Goal: Task Accomplishment & Management: Manage account settings

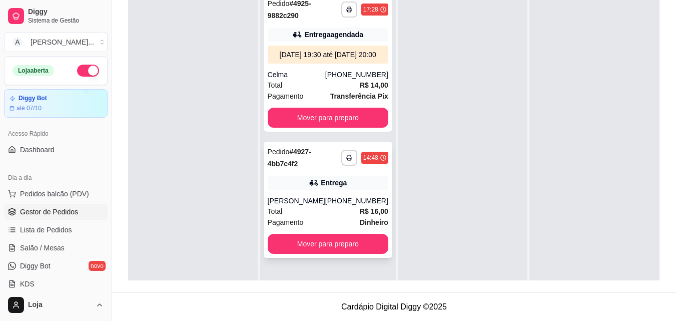
scroll to position [28, 0]
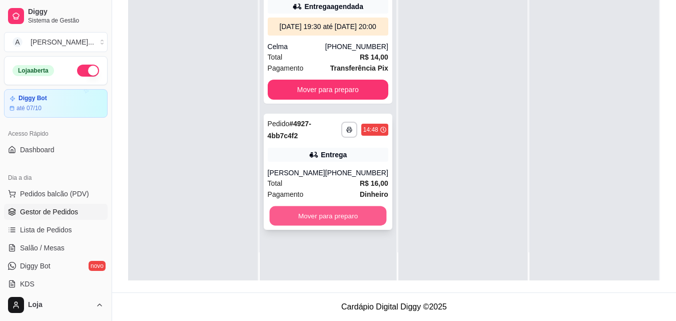
click at [332, 221] on button "Mover para preparo" at bounding box center [327, 216] width 117 height 20
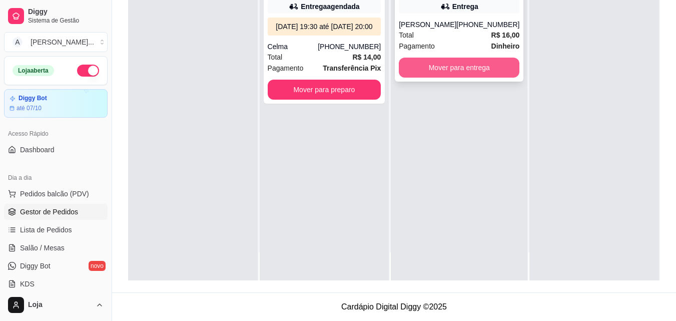
click at [425, 76] on button "Mover para entrega" at bounding box center [459, 68] width 121 height 20
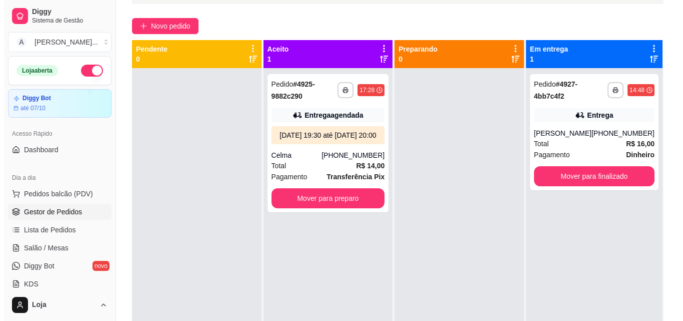
scroll to position [0, 0]
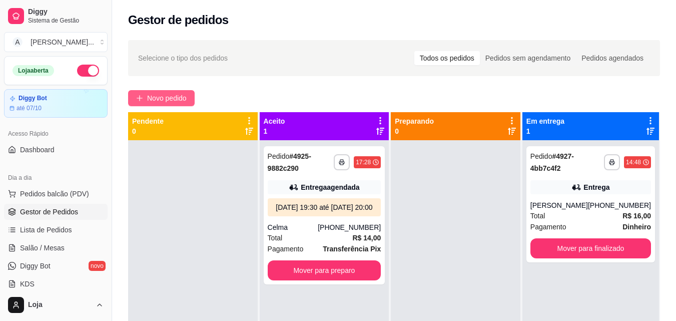
click at [163, 94] on span "Novo pedido" at bounding box center [167, 98] width 40 height 11
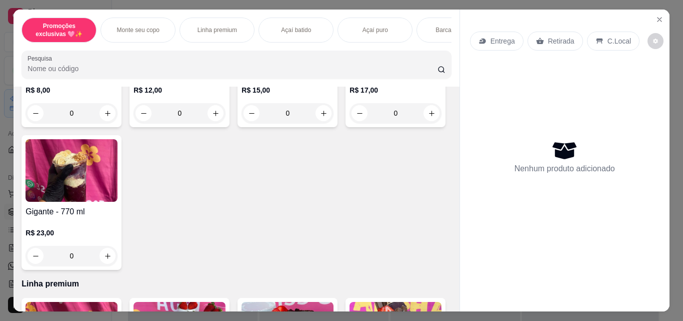
scroll to position [350, 0]
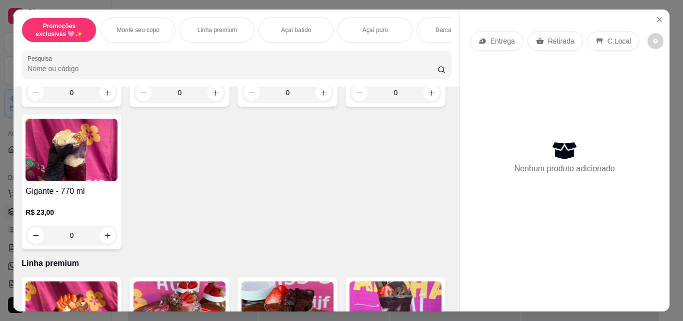
click at [350, 103] on div "0" at bounding box center [396, 93] width 92 height 20
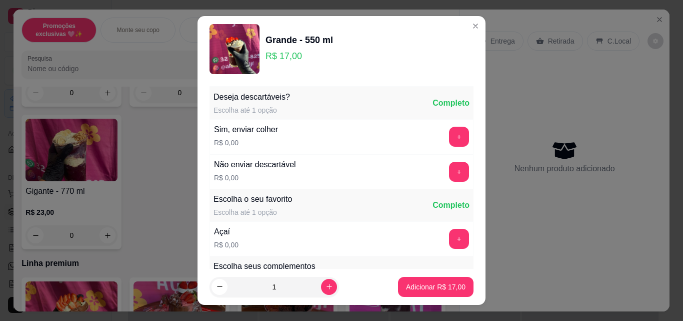
scroll to position [100, 0]
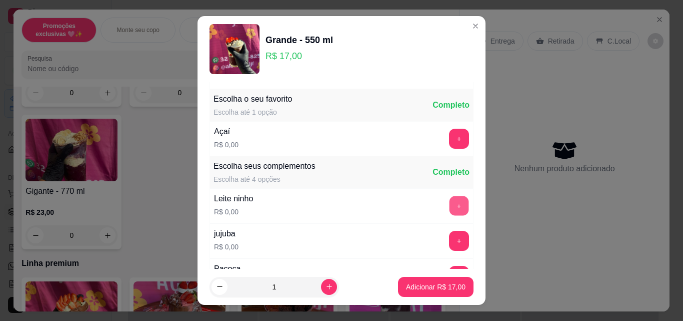
click at [450, 201] on button "+" at bounding box center [460, 206] width 20 height 20
click at [449, 137] on button "+" at bounding box center [459, 139] width 20 height 20
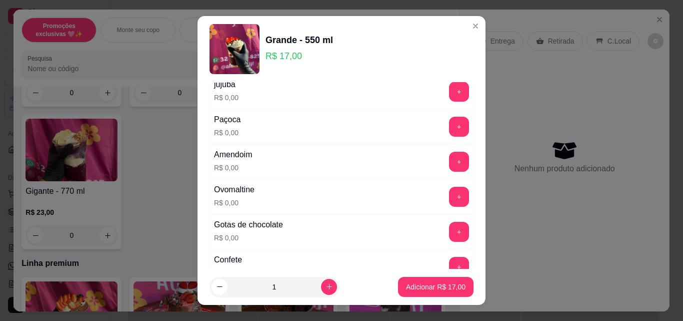
scroll to position [250, 0]
click at [449, 166] on button "+" at bounding box center [459, 161] width 20 height 20
click at [450, 259] on button "+" at bounding box center [460, 266] width 20 height 20
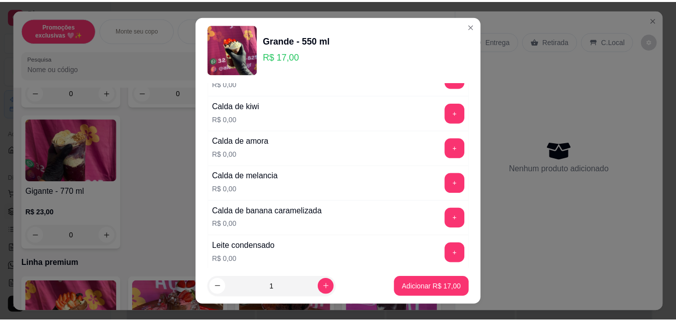
scroll to position [800, 0]
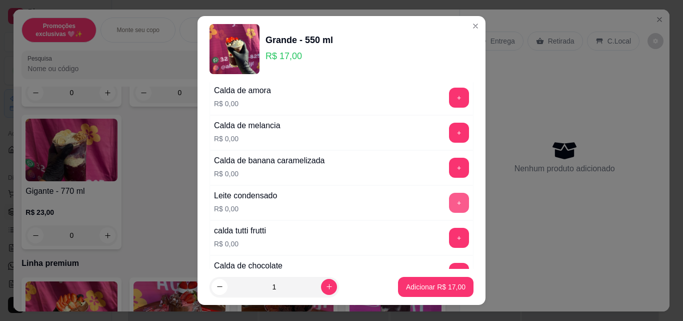
click at [449, 208] on button "+" at bounding box center [459, 203] width 20 height 20
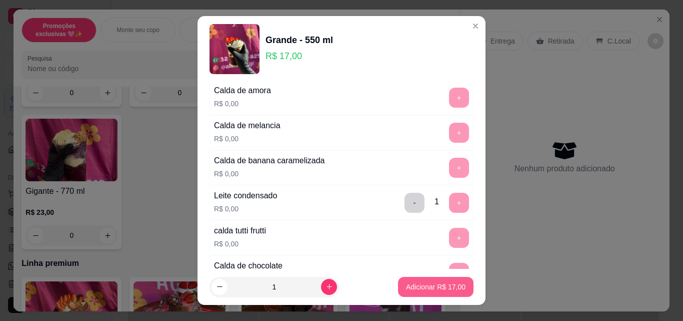
click at [446, 286] on p "Adicionar R$ 17,00" at bounding box center [436, 287] width 60 height 10
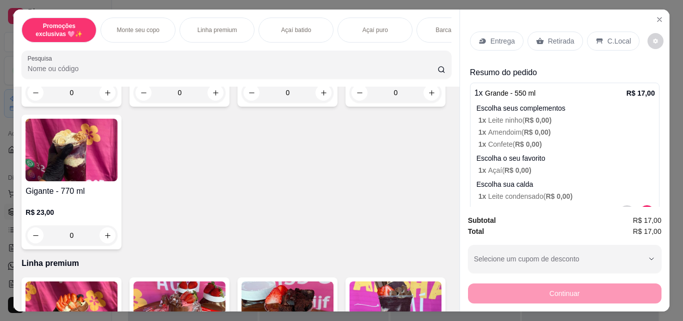
click at [570, 44] on div "Retirada" at bounding box center [556, 41] width 56 height 19
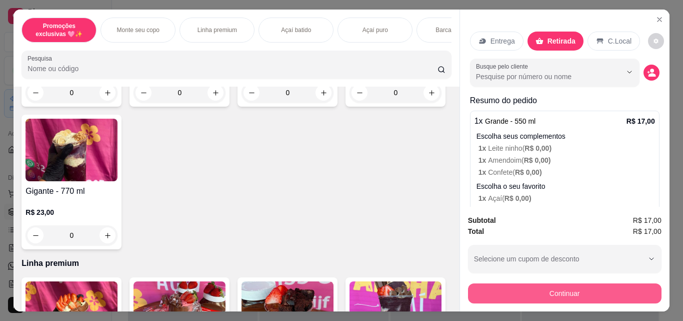
click at [569, 287] on button "Continuar" at bounding box center [565, 293] width 194 height 20
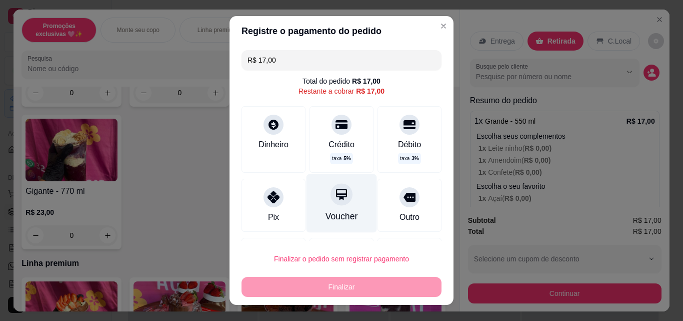
click at [340, 208] on div "Voucher" at bounding box center [342, 203] width 71 height 59
type input "R$ 0,00"
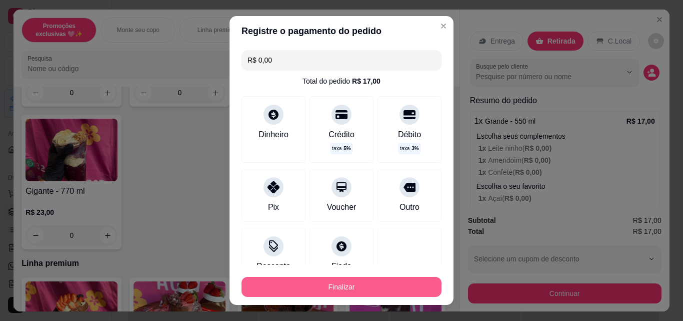
click at [319, 278] on button "Finalizar" at bounding box center [342, 287] width 200 height 20
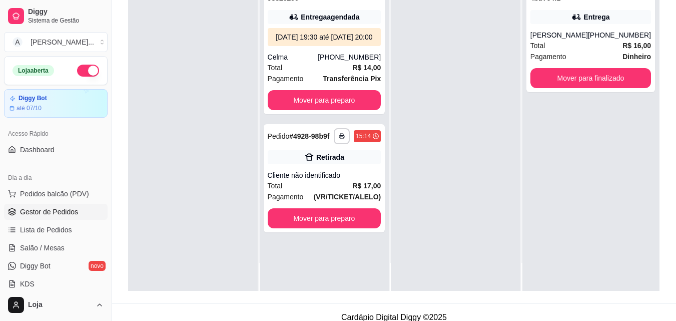
scroll to position [153, 0]
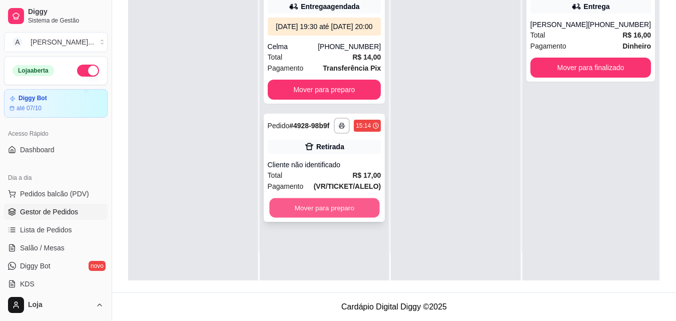
click at [330, 218] on button "Mover para preparo" at bounding box center [324, 208] width 110 height 20
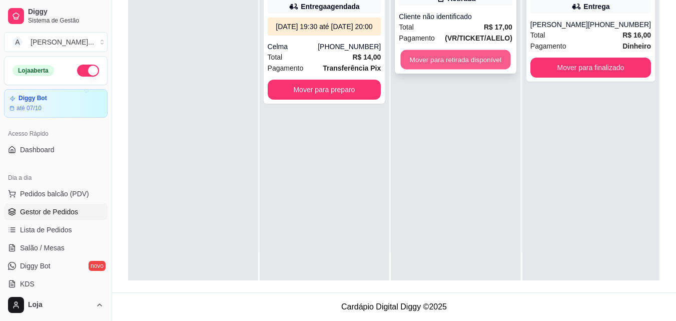
click at [426, 62] on button "Mover para retirada disponível" at bounding box center [456, 60] width 110 height 20
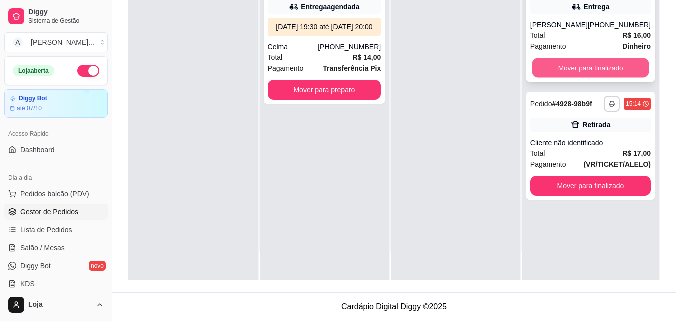
click at [548, 79] on div "**********" at bounding box center [590, 23] width 129 height 116
click at [542, 71] on button "Mover para finalizado" at bounding box center [590, 68] width 121 height 20
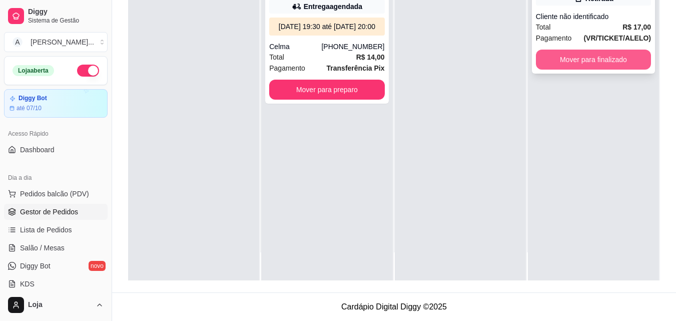
click at [541, 65] on button "Mover para finalizado" at bounding box center [593, 60] width 115 height 20
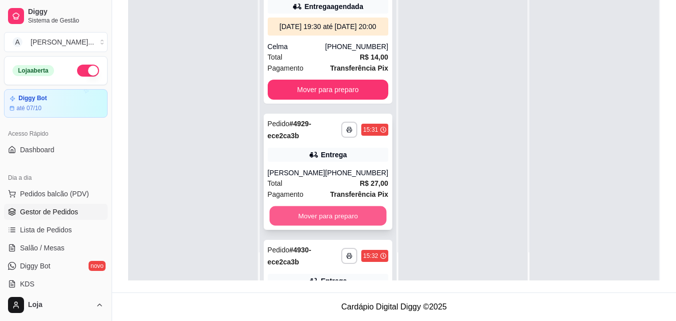
click at [305, 221] on button "Mover para preparo" at bounding box center [327, 216] width 117 height 20
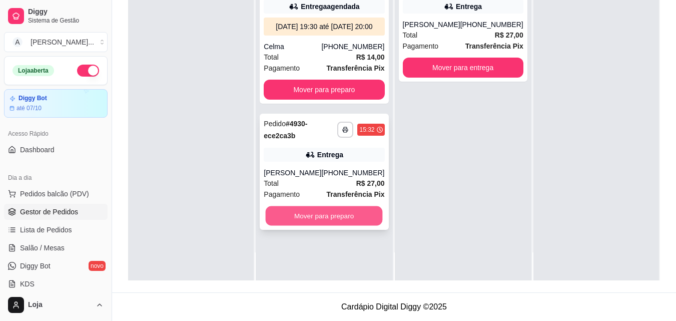
click at [346, 224] on button "Mover para preparo" at bounding box center [324, 216] width 117 height 20
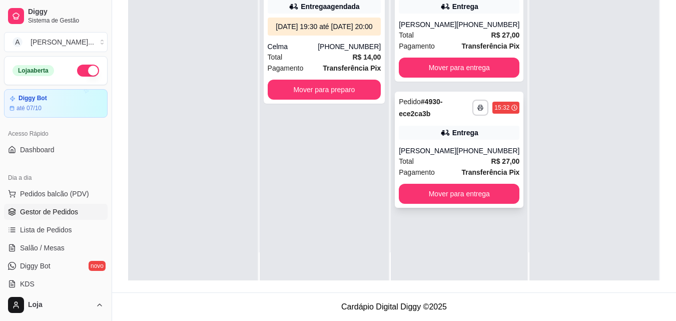
click at [465, 168] on strong "Transferência Pix" at bounding box center [490, 172] width 58 height 8
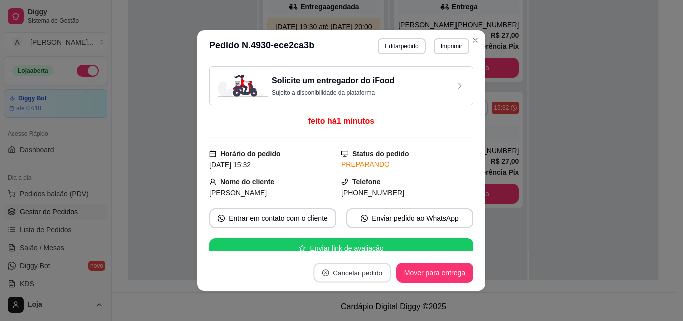
click at [337, 270] on button "Cancelar pedido" at bounding box center [353, 273] width 78 height 20
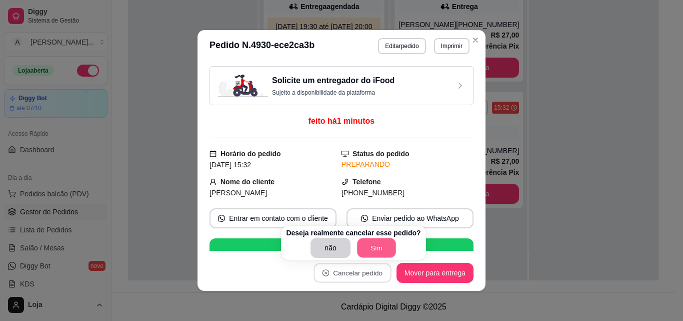
click at [372, 252] on button "Sim" at bounding box center [376, 248] width 39 height 20
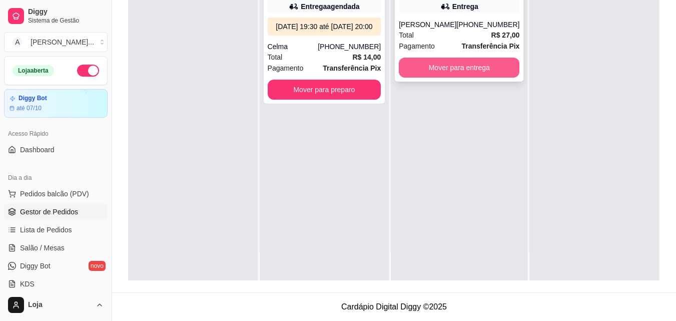
click at [430, 65] on button "Mover para entrega" at bounding box center [459, 68] width 121 height 20
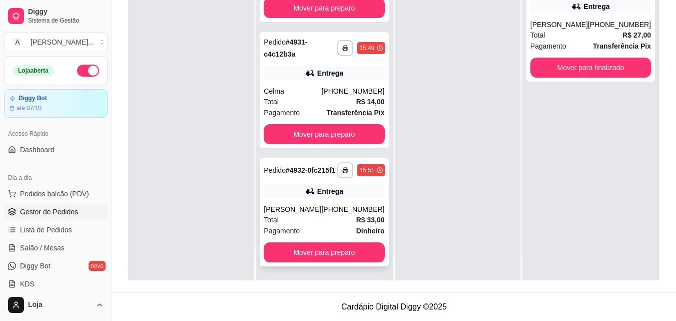
scroll to position [100, 0]
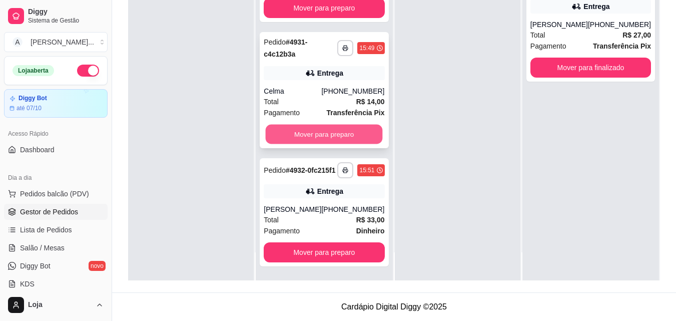
click at [318, 126] on button "Mover para preparo" at bounding box center [324, 135] width 117 height 20
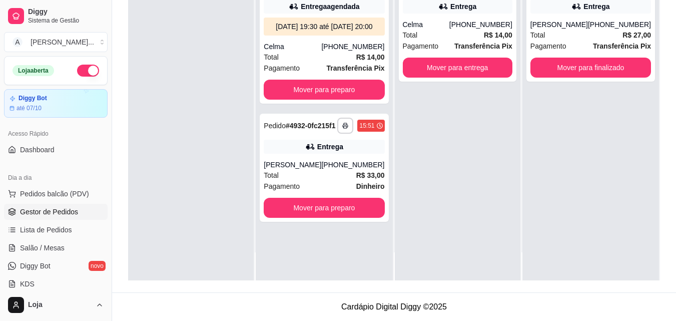
scroll to position [0, 0]
click at [546, 74] on button "Mover para finalizado" at bounding box center [590, 68] width 117 height 20
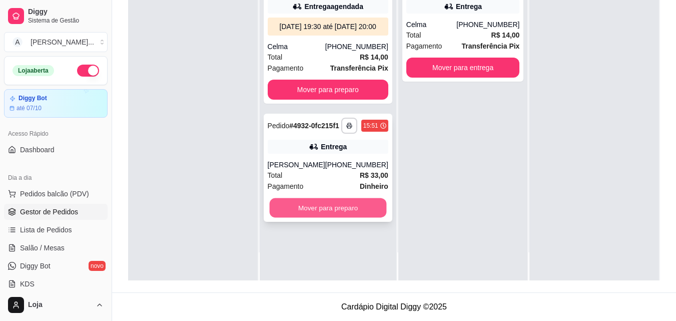
click at [332, 218] on button "Mover para preparo" at bounding box center [327, 208] width 117 height 20
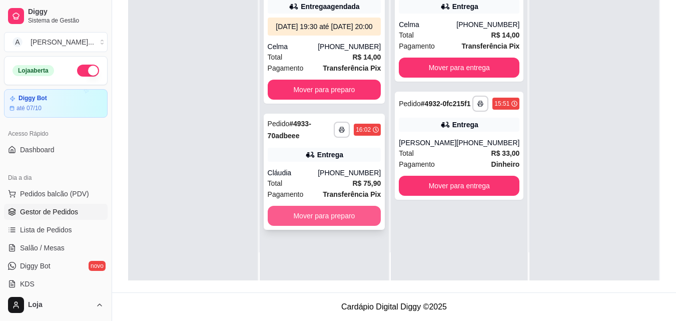
click at [370, 223] on button "Mover para preparo" at bounding box center [325, 216] width 114 height 20
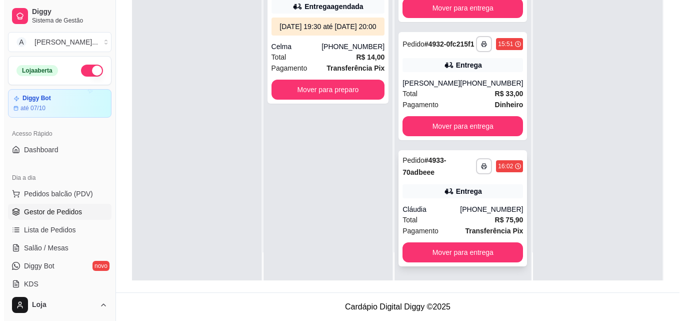
scroll to position [68, 0]
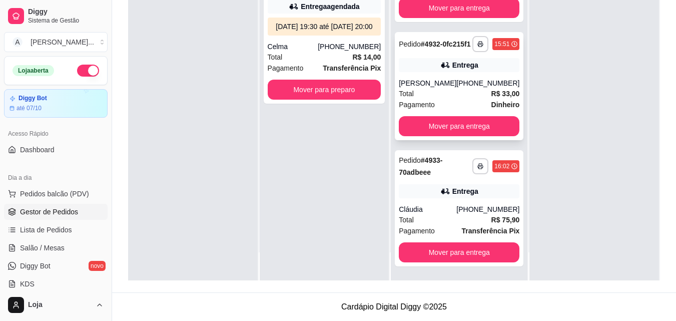
click at [422, 59] on div "Entrega" at bounding box center [459, 65] width 121 height 14
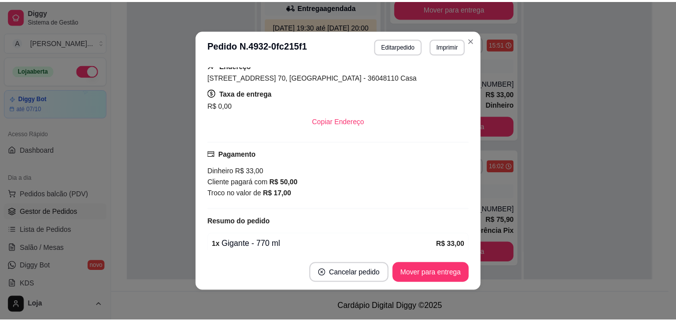
scroll to position [250, 0]
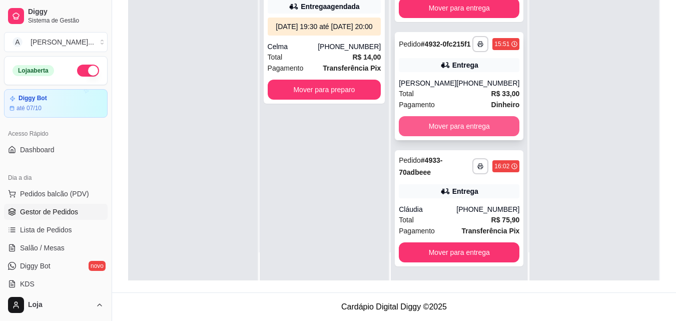
click at [457, 122] on button "Mover para entrega" at bounding box center [459, 126] width 121 height 20
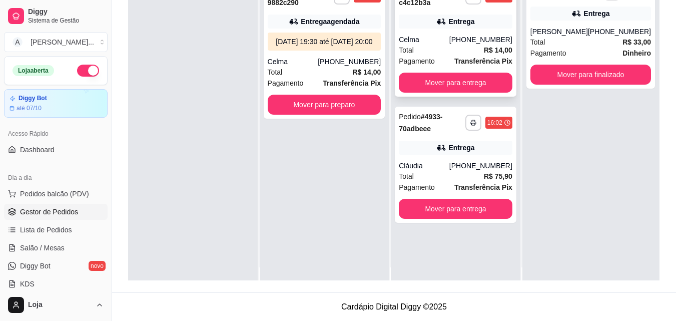
scroll to position [0, 0]
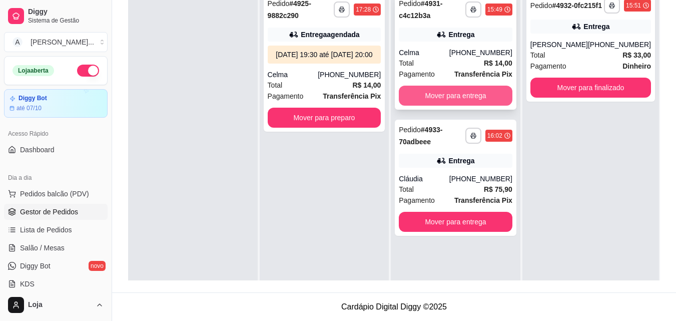
click at [437, 99] on button "Mover para entrega" at bounding box center [456, 96] width 114 height 20
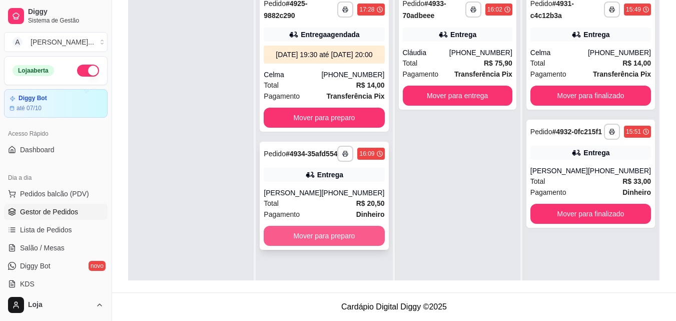
click at [319, 246] on button "Mover para preparo" at bounding box center [324, 236] width 121 height 20
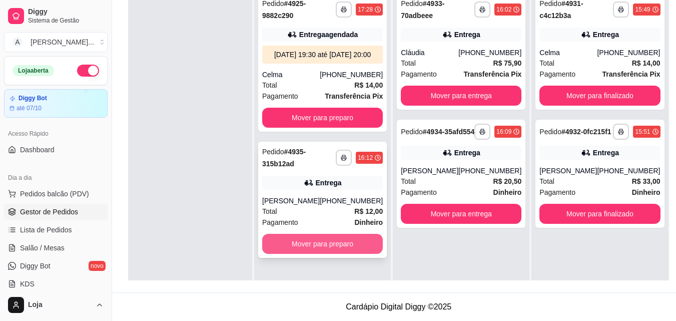
click at [322, 250] on button "Mover para preparo" at bounding box center [322, 244] width 121 height 20
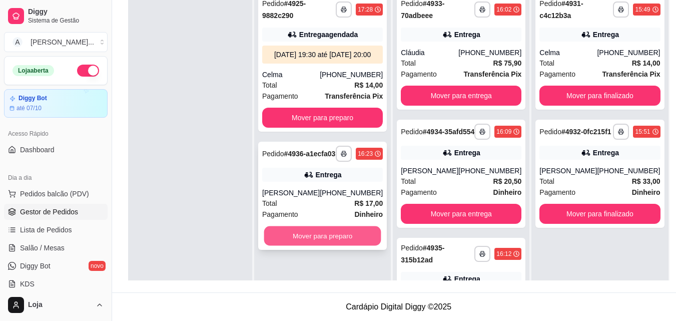
click at [334, 246] on button "Mover para preparo" at bounding box center [322, 236] width 117 height 20
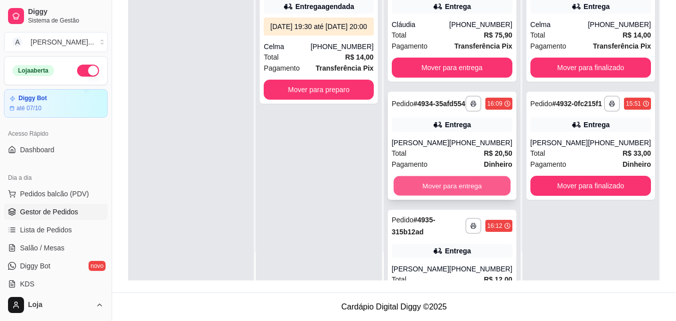
click at [451, 196] on button "Mover para entrega" at bounding box center [451, 186] width 117 height 20
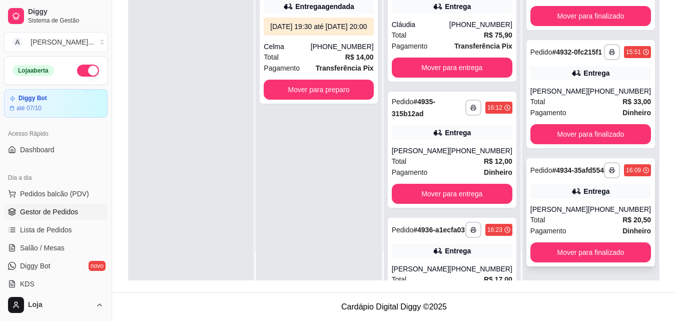
scroll to position [68, 0]
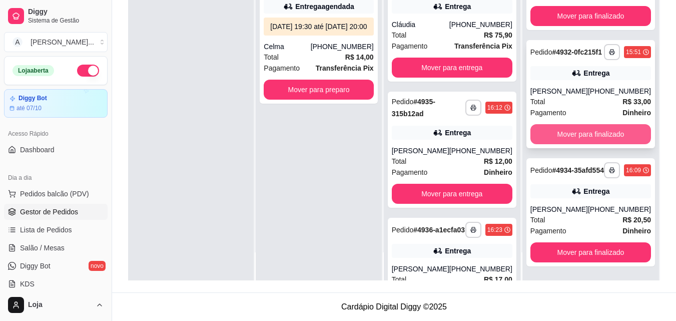
click at [573, 127] on button "Mover para finalizado" at bounding box center [590, 134] width 121 height 20
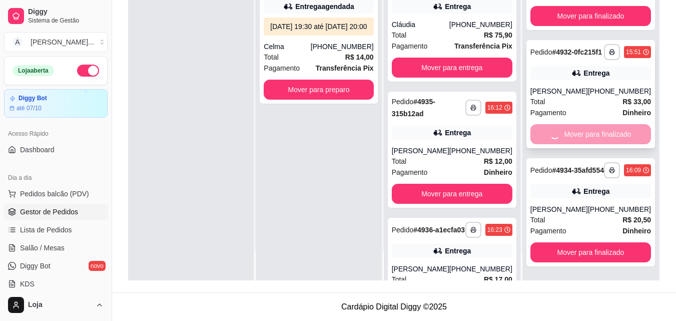
scroll to position [0, 0]
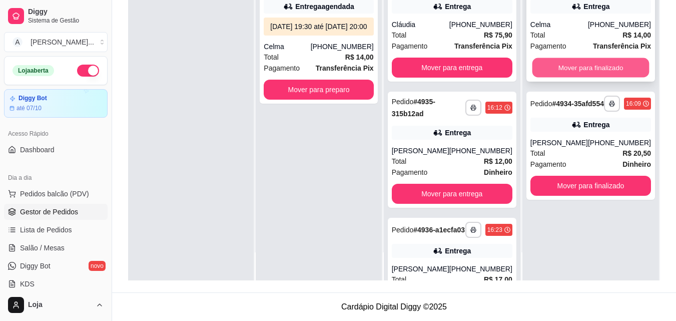
click at [573, 65] on button "Mover para finalizado" at bounding box center [590, 68] width 117 height 20
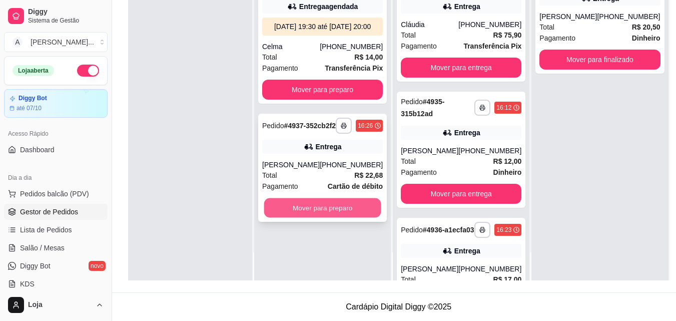
click at [331, 218] on button "Mover para preparo" at bounding box center [322, 208] width 117 height 20
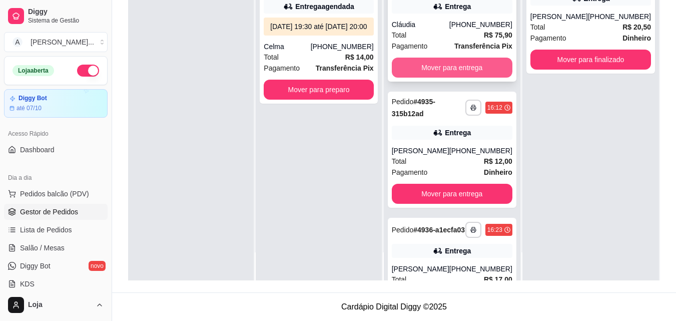
click at [433, 66] on button "Mover para entrega" at bounding box center [452, 68] width 121 height 20
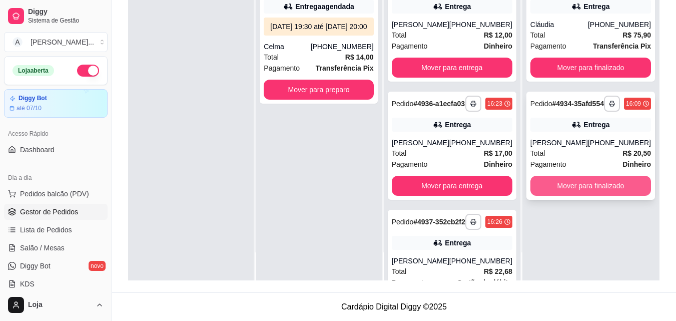
click at [584, 196] on button "Mover para finalizado" at bounding box center [590, 186] width 121 height 20
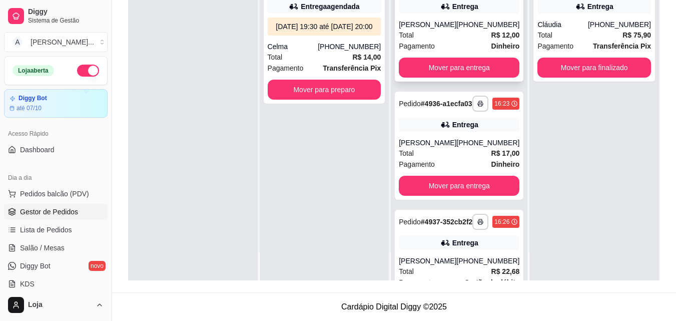
click at [435, 38] on div "Total R$ 12,00" at bounding box center [459, 35] width 121 height 11
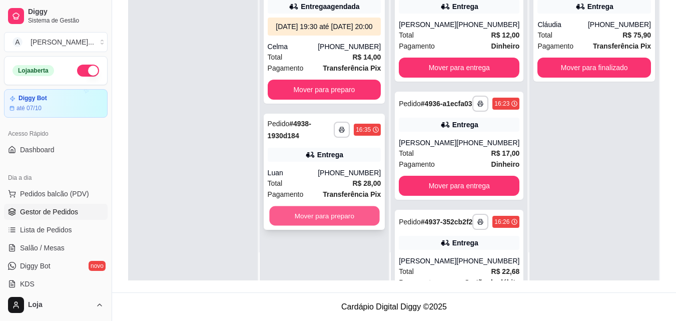
click at [341, 226] on button "Mover para preparo" at bounding box center [324, 216] width 110 height 20
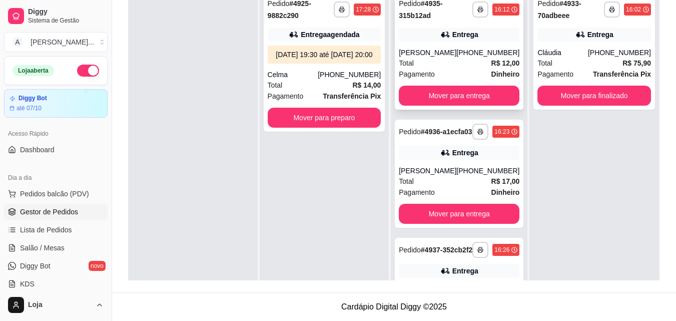
click at [427, 56] on div "[PERSON_NAME]" at bounding box center [428, 53] width 58 height 10
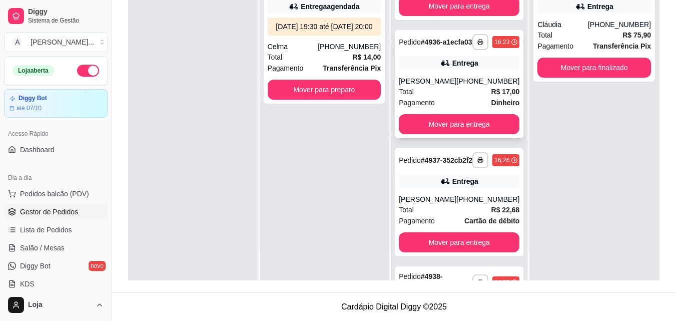
scroll to position [54, 0]
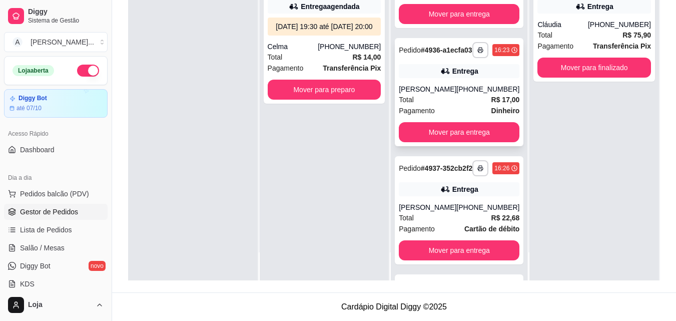
click at [438, 86] on div "**********" at bounding box center [459, 92] width 129 height 108
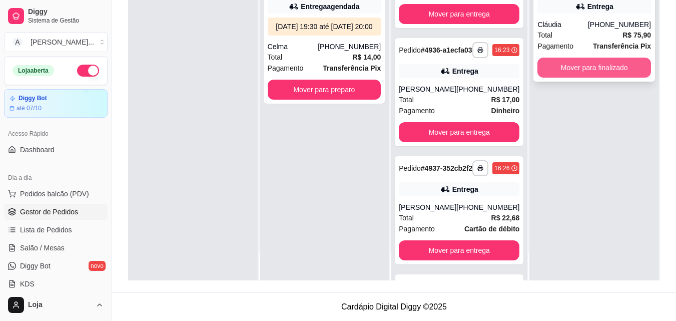
click at [611, 75] on button "Mover para finalizado" at bounding box center [594, 68] width 114 height 20
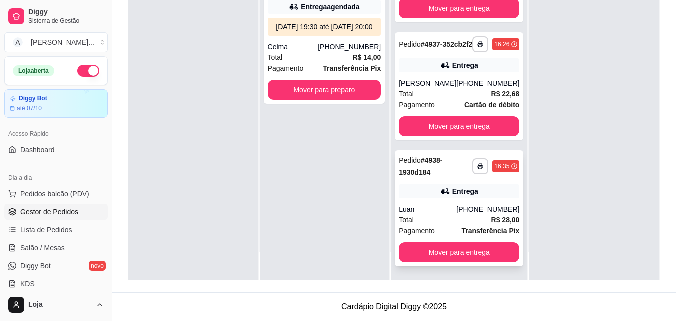
scroll to position [204, 0]
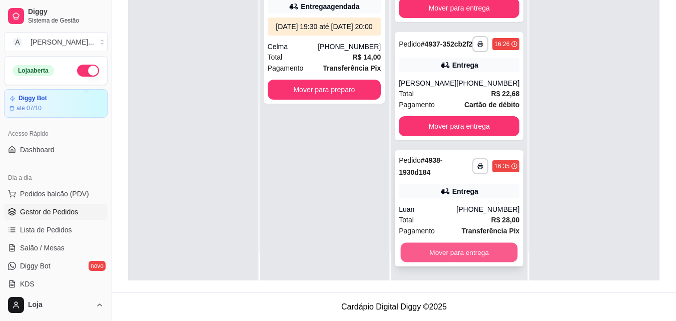
click at [474, 250] on button "Mover para entrega" at bounding box center [459, 253] width 117 height 20
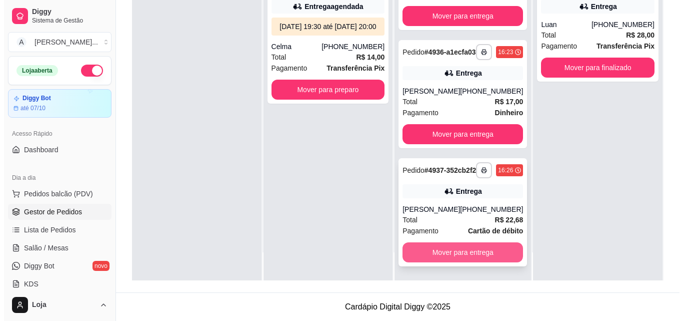
scroll to position [78, 0]
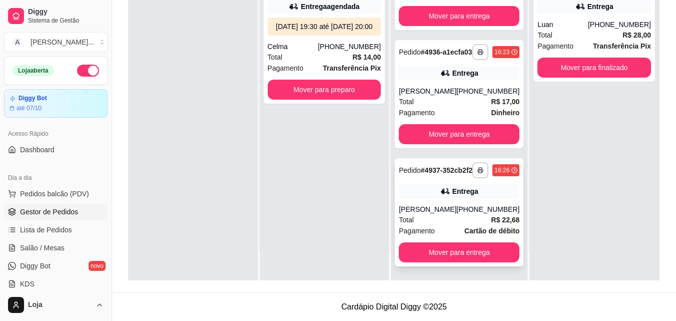
click at [491, 220] on strong "R$ 22,68" at bounding box center [505, 220] width 29 height 8
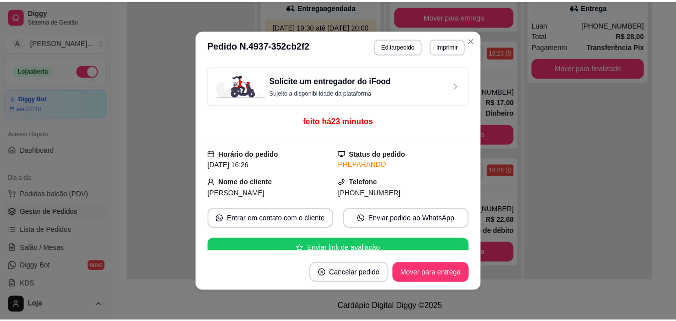
scroll to position [150, 0]
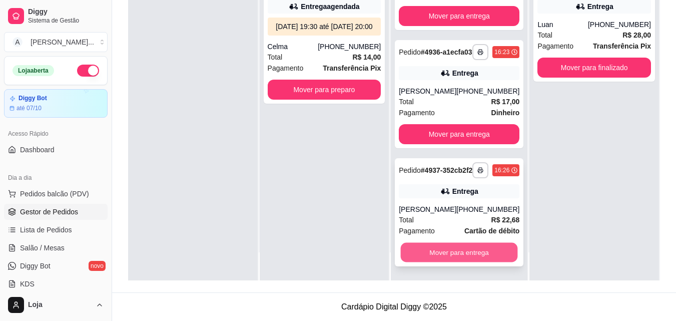
click at [435, 254] on button "Mover para entrega" at bounding box center [459, 253] width 117 height 20
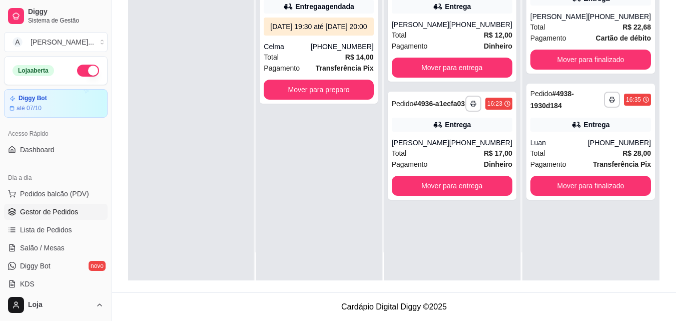
scroll to position [0, 0]
click at [418, 196] on button "Mover para entrega" at bounding box center [452, 186] width 121 height 20
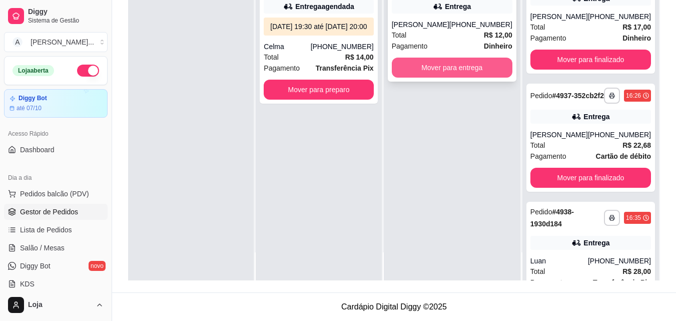
click at [421, 71] on button "Mover para entrega" at bounding box center [452, 68] width 121 height 20
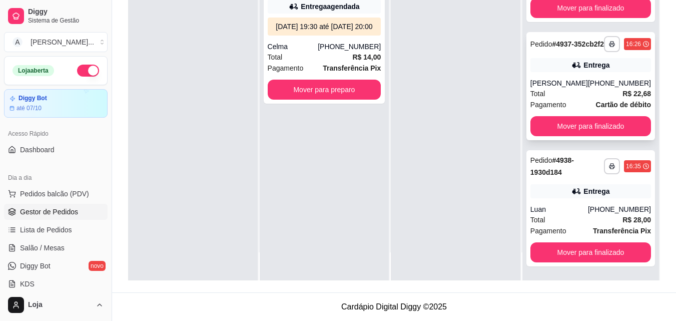
scroll to position [204, 0]
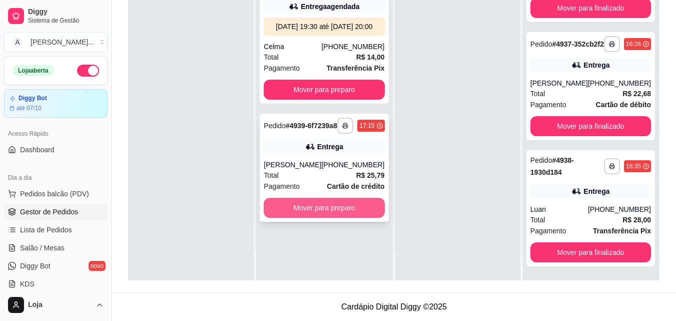
click at [329, 218] on button "Mover para preparo" at bounding box center [324, 208] width 121 height 20
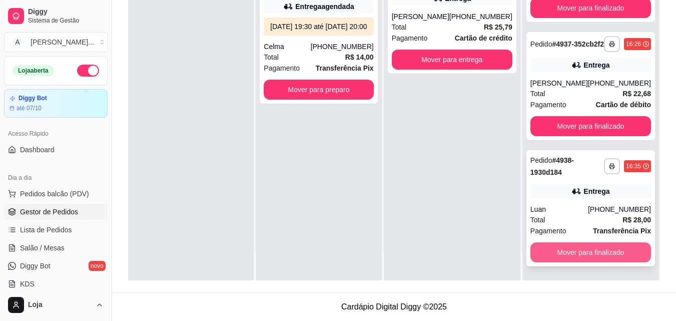
click at [583, 254] on button "Mover para finalizado" at bounding box center [590, 252] width 121 height 20
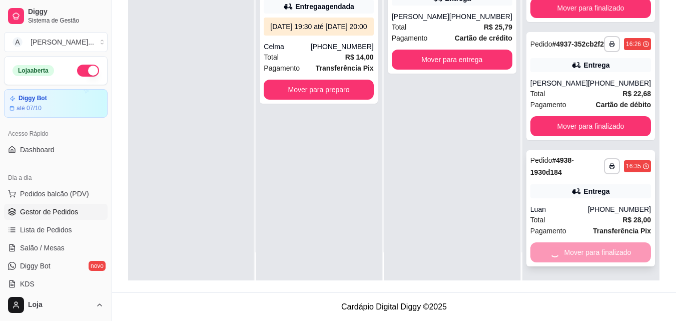
scroll to position [78, 0]
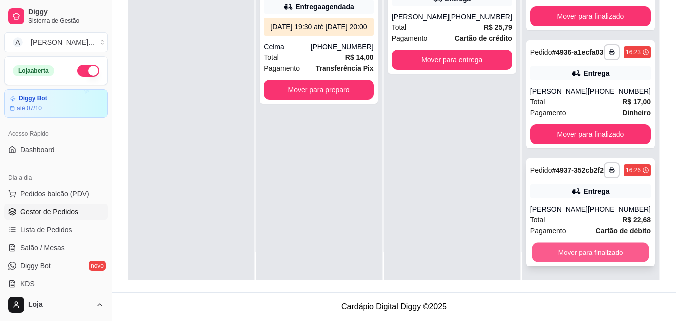
click at [589, 247] on button "Mover para finalizado" at bounding box center [590, 253] width 117 height 20
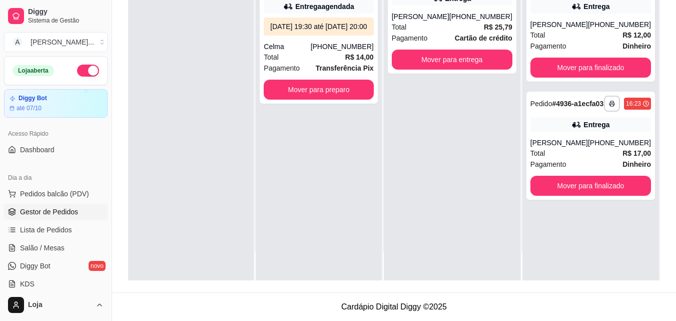
scroll to position [0, 0]
click at [575, 186] on button "Mover para finalizado" at bounding box center [590, 186] width 121 height 20
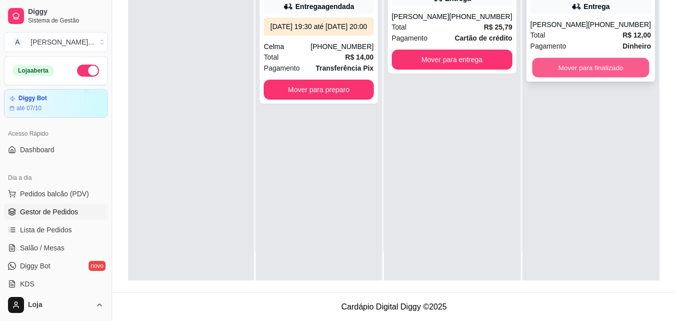
click at [558, 76] on button "Mover para finalizado" at bounding box center [590, 68] width 117 height 20
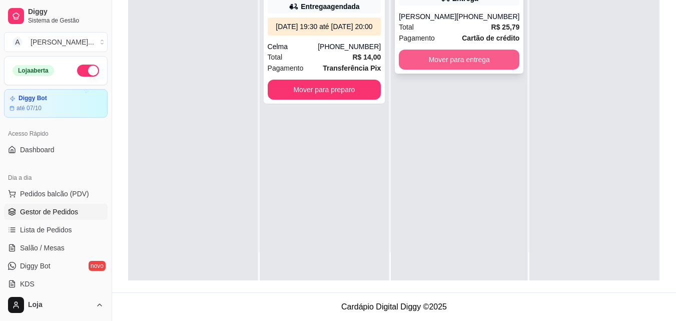
click at [440, 61] on button "Mover para entrega" at bounding box center [459, 60] width 121 height 20
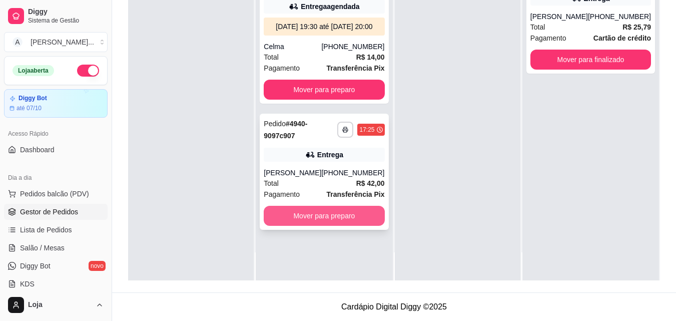
click at [365, 221] on button "Mover para preparo" at bounding box center [324, 216] width 121 height 20
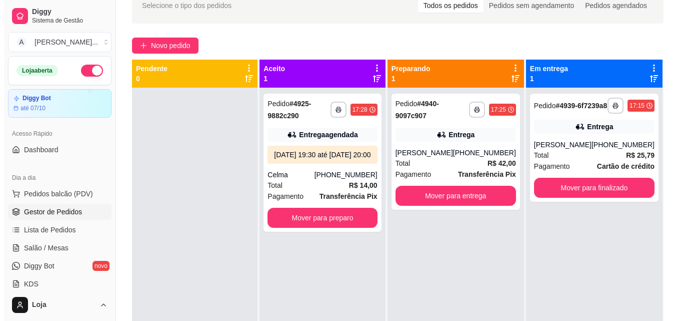
scroll to position [3, 0]
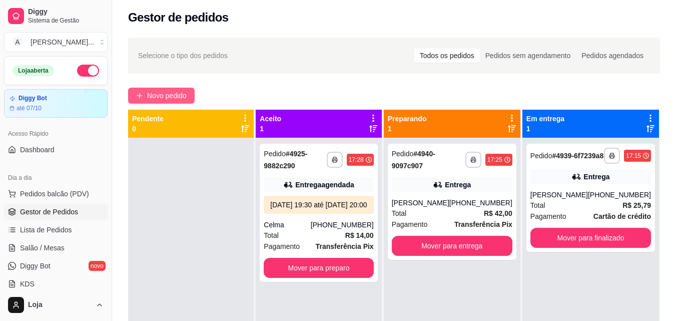
click at [187, 94] on span "Novo pedido" at bounding box center [167, 95] width 40 height 11
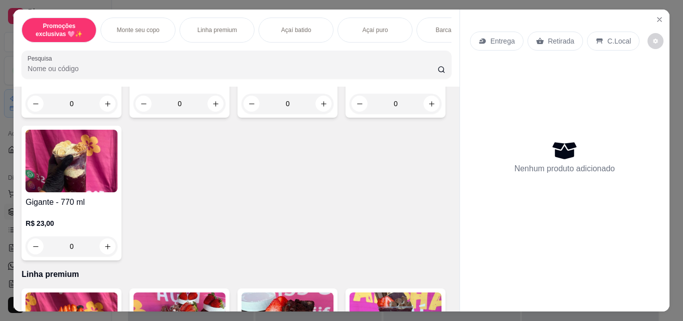
scroll to position [350, 0]
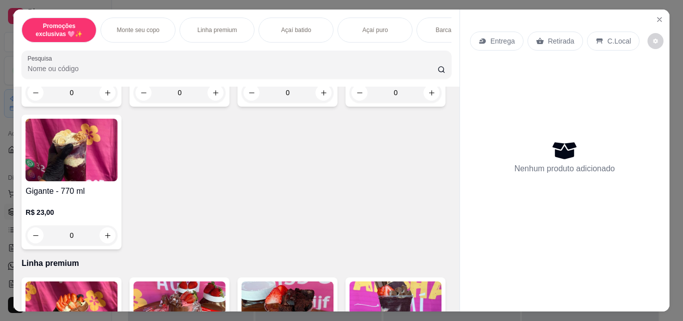
click at [118, 241] on div "0" at bounding box center [72, 235] width 92 height 20
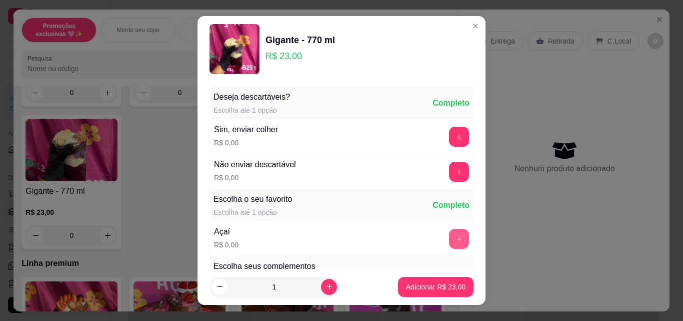
click at [449, 243] on button "+" at bounding box center [459, 239] width 20 height 20
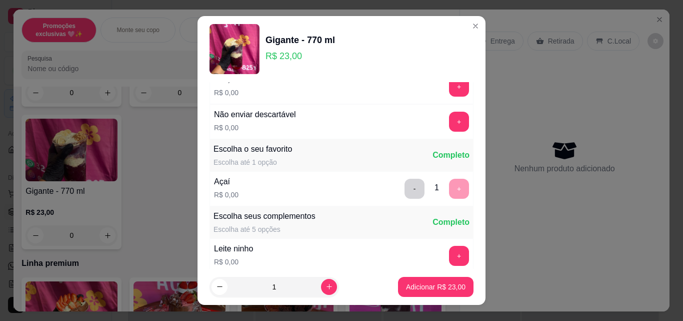
scroll to position [100, 0]
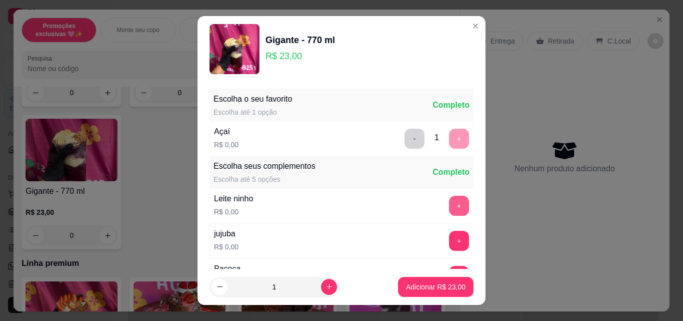
click at [449, 202] on button "+" at bounding box center [459, 206] width 20 height 20
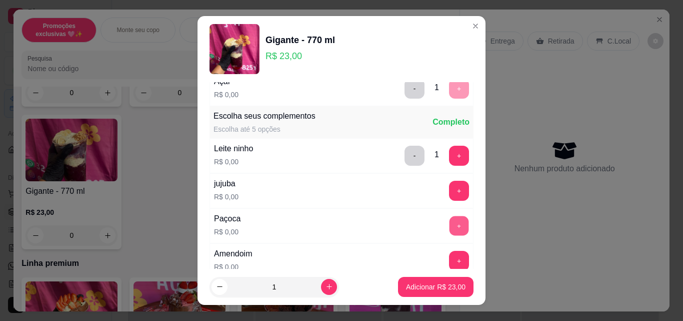
click at [450, 224] on button "+" at bounding box center [460, 226] width 20 height 20
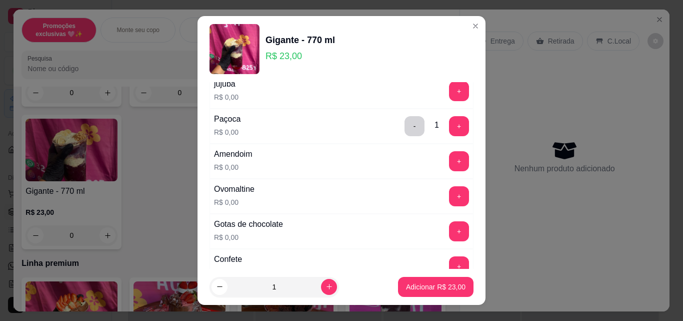
scroll to position [250, 0]
click at [450, 229] on button "+" at bounding box center [460, 231] width 20 height 20
click at [450, 200] on button "+" at bounding box center [460, 196] width 20 height 20
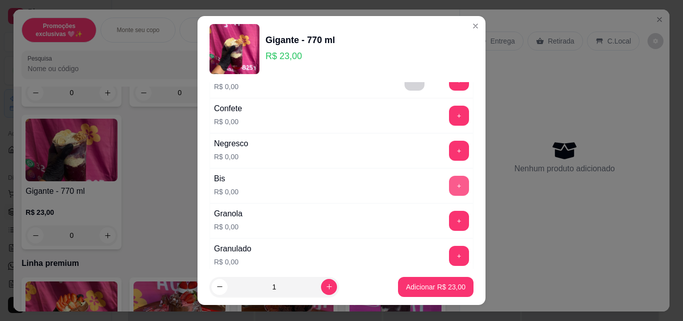
click at [449, 187] on button "+" at bounding box center [459, 186] width 20 height 20
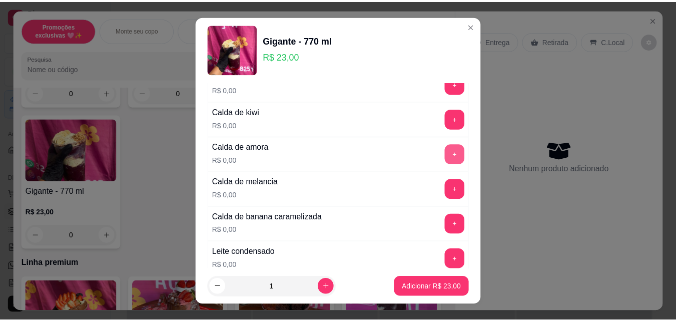
scroll to position [750, 0]
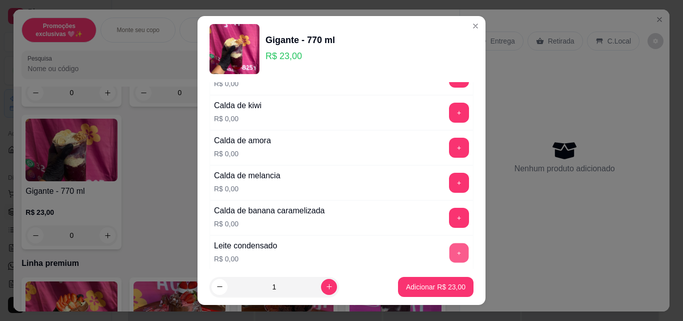
click at [450, 247] on button "+" at bounding box center [460, 253] width 20 height 20
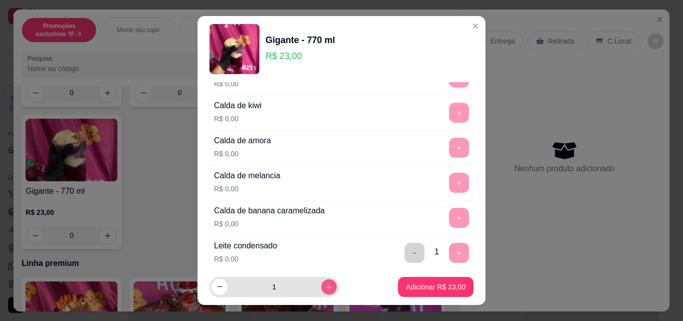
click at [326, 289] on icon "increase-product-quantity" at bounding box center [330, 287] width 8 height 8
type input "2"
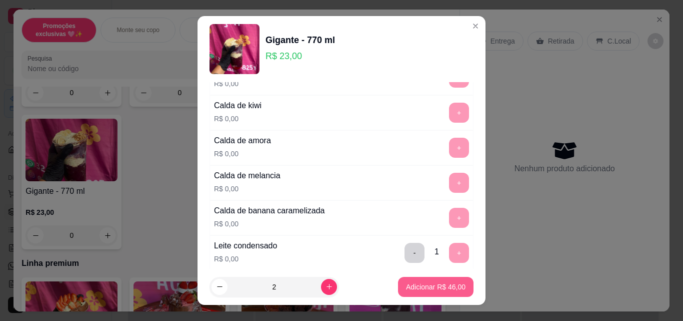
click at [418, 288] on p "Adicionar R$ 46,00" at bounding box center [436, 287] width 60 height 10
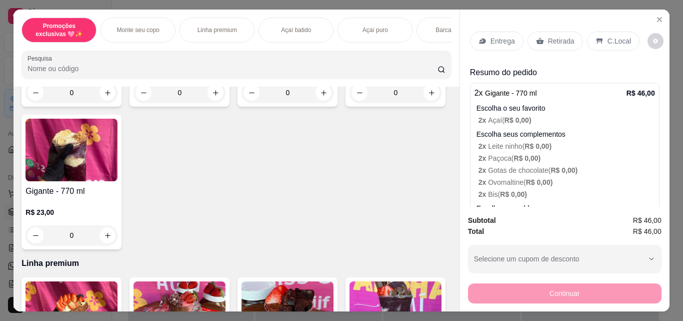
click at [548, 39] on p "Retirada" at bounding box center [561, 41] width 27 height 10
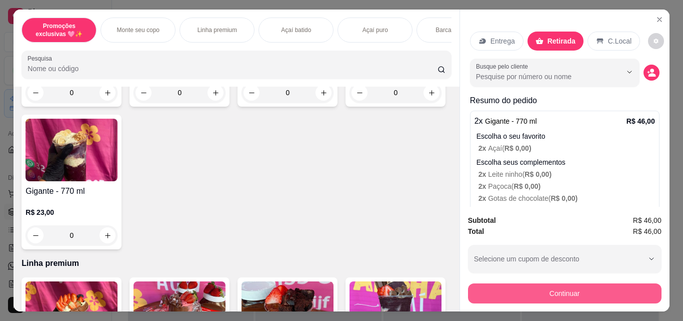
click at [623, 290] on button "Continuar" at bounding box center [565, 293] width 194 height 20
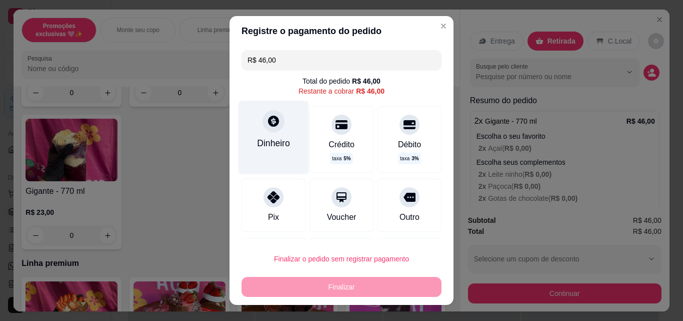
click at [251, 141] on div "Dinheiro" at bounding box center [274, 137] width 71 height 73
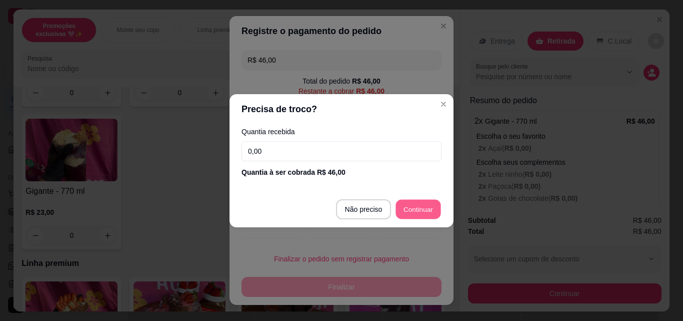
type input "R$ 0,00"
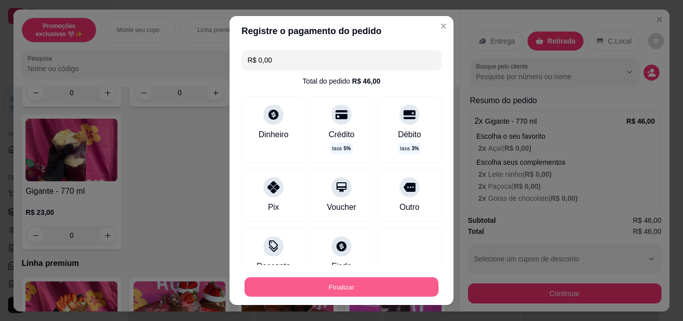
click at [395, 293] on button "Finalizar" at bounding box center [342, 287] width 194 height 20
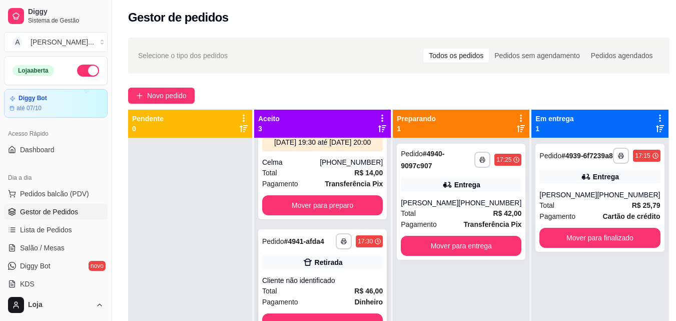
scroll to position [100, 0]
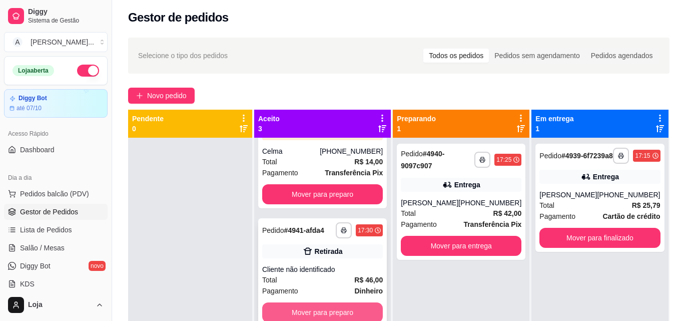
click at [319, 307] on button "Mover para preparo" at bounding box center [322, 312] width 121 height 20
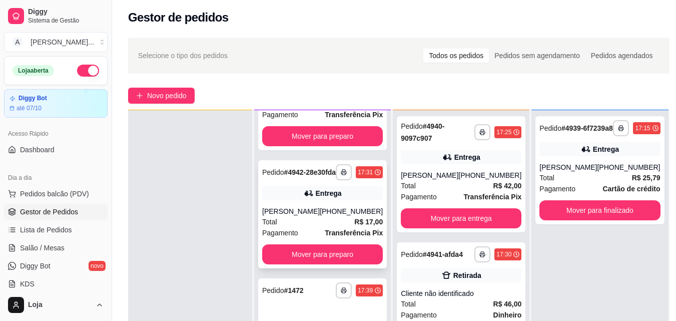
scroll to position [28, 0]
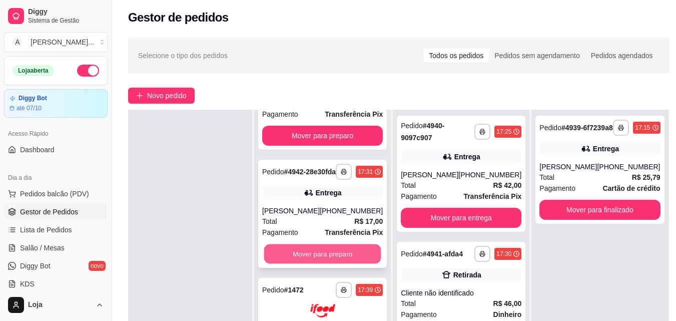
click at [327, 249] on button "Mover para preparo" at bounding box center [322, 254] width 117 height 20
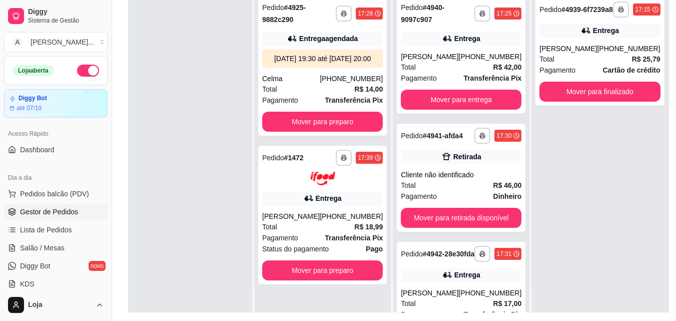
scroll to position [153, 0]
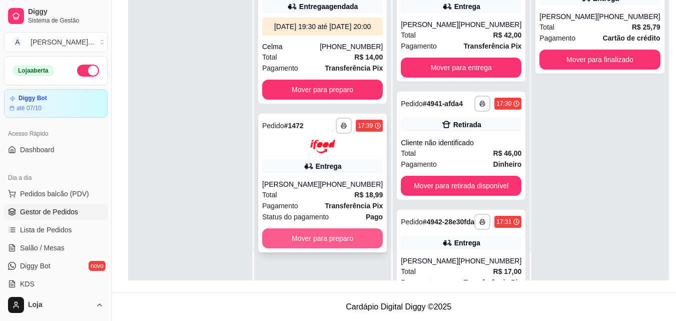
click at [318, 248] on button "Mover para preparo" at bounding box center [322, 238] width 121 height 20
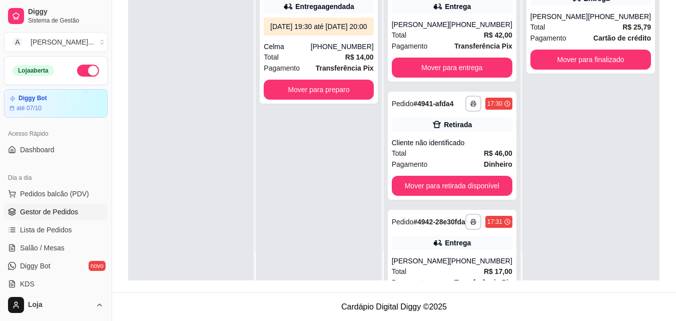
scroll to position [28, 0]
click at [415, 66] on button "Mover para entrega" at bounding box center [452, 68] width 121 height 20
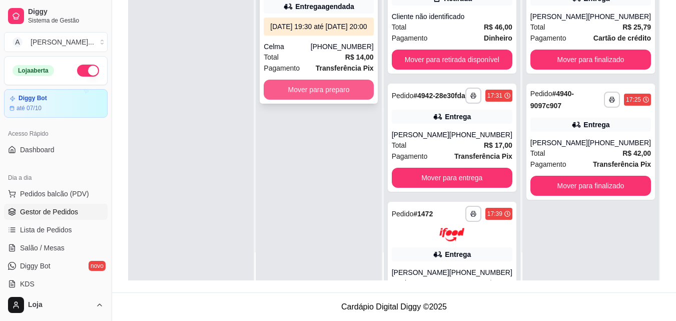
click at [295, 97] on button "Mover para preparo" at bounding box center [319, 90] width 110 height 20
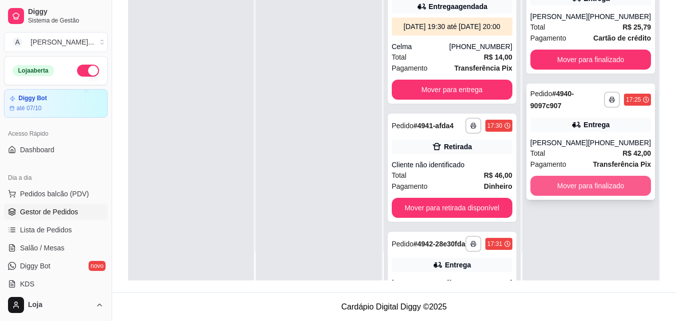
click at [576, 192] on button "Mover para finalizado" at bounding box center [590, 186] width 121 height 20
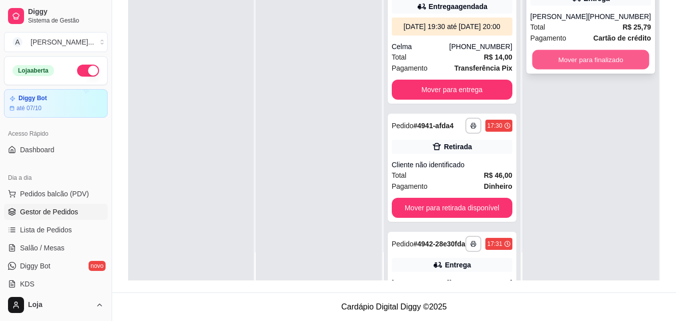
click at [556, 67] on button "Mover para finalizado" at bounding box center [590, 60] width 117 height 20
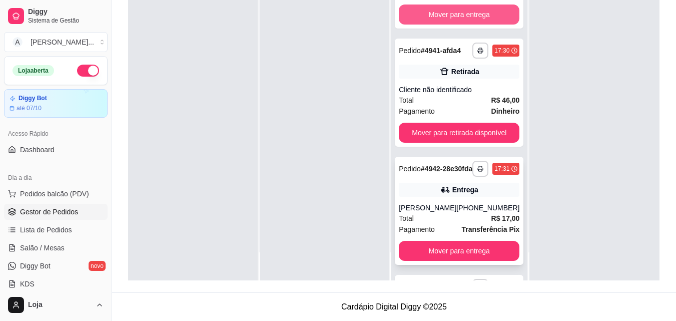
scroll to position [150, 0]
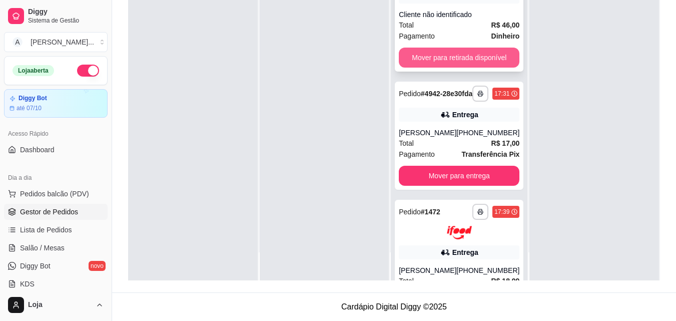
click at [485, 68] on button "Mover para retirada disponível" at bounding box center [459, 58] width 121 height 20
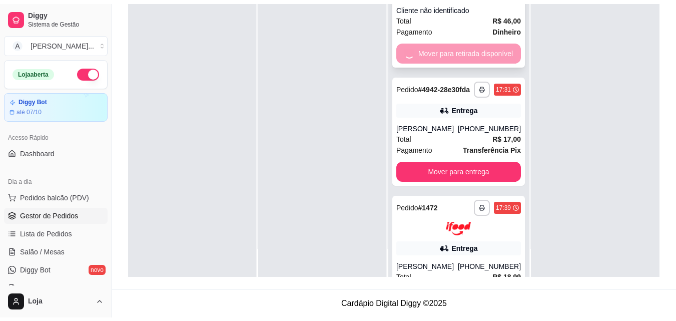
scroll to position [122, 0]
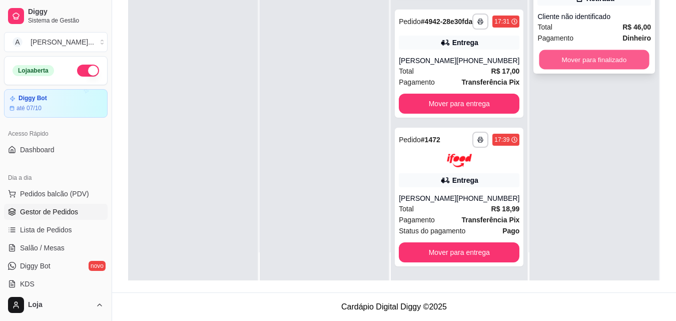
click at [545, 61] on button "Mover para finalizado" at bounding box center [594, 60] width 110 height 20
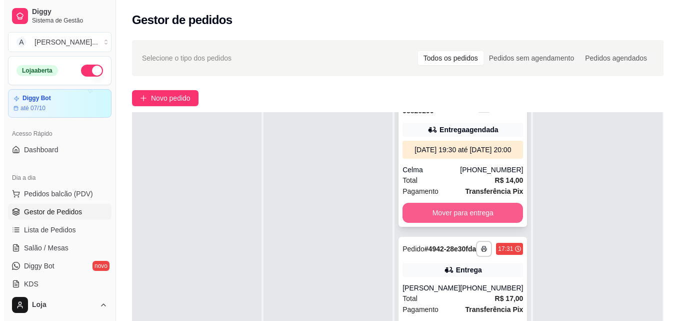
scroll to position [0, 0]
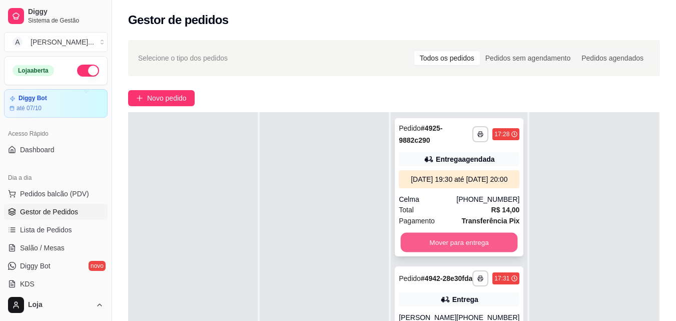
click at [467, 252] on button "Mover para entrega" at bounding box center [459, 243] width 117 height 20
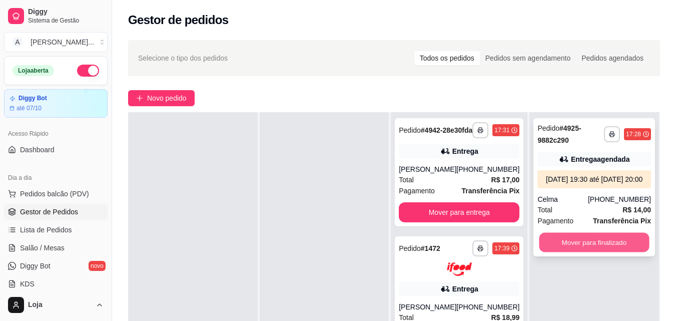
click at [556, 252] on button "Mover para finalizado" at bounding box center [594, 243] width 110 height 20
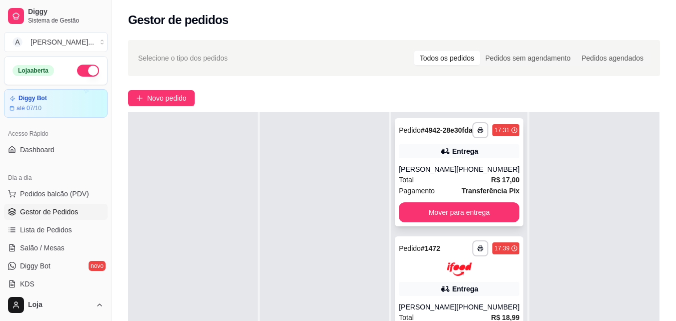
click at [513, 213] on div "**********" at bounding box center [459, 172] width 129 height 108
click at [414, 174] on div "[PERSON_NAME]" at bounding box center [428, 169] width 58 height 10
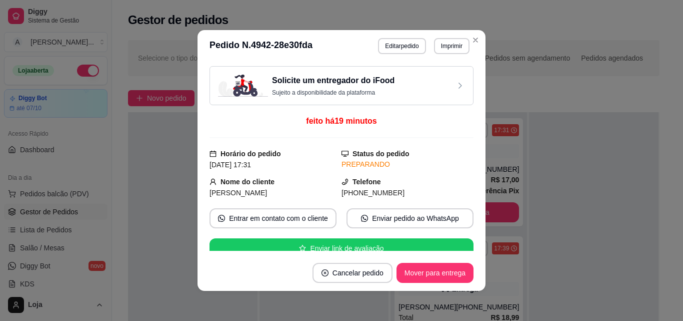
scroll to position [100, 0]
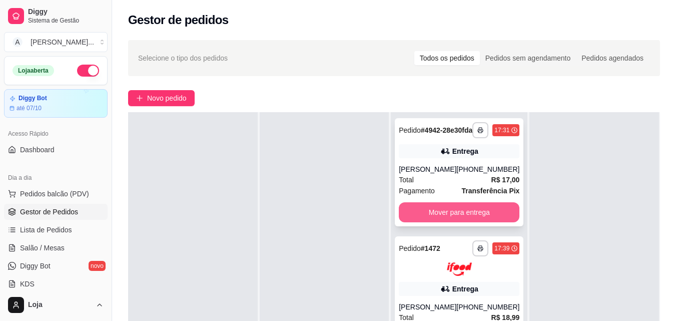
click at [450, 222] on button "Mover para entrega" at bounding box center [459, 212] width 121 height 20
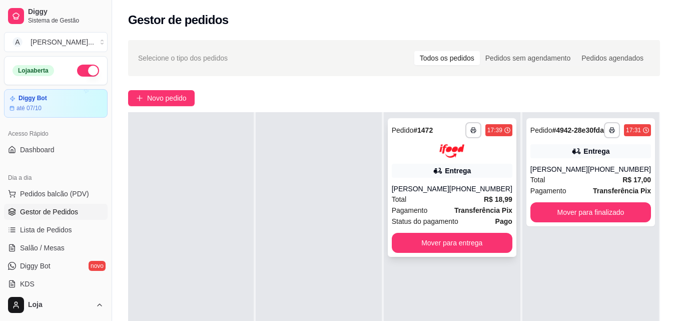
click at [440, 199] on div "Total R$ 18,99" at bounding box center [452, 199] width 121 height 11
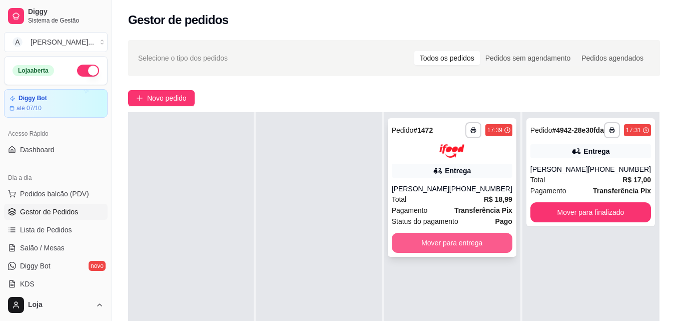
click at [428, 234] on button "Mover para entrega" at bounding box center [452, 243] width 121 height 20
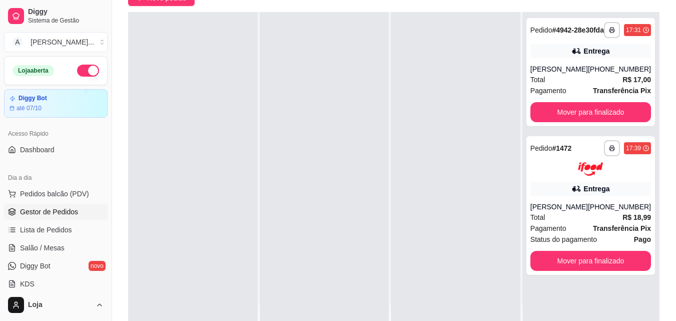
scroll to position [50, 0]
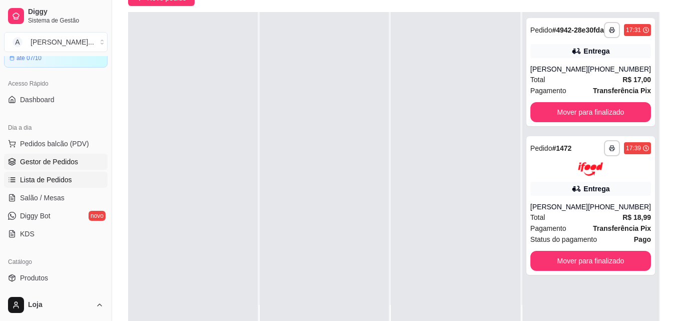
click at [39, 179] on span "Lista de Pedidos" at bounding box center [46, 180] width 52 height 10
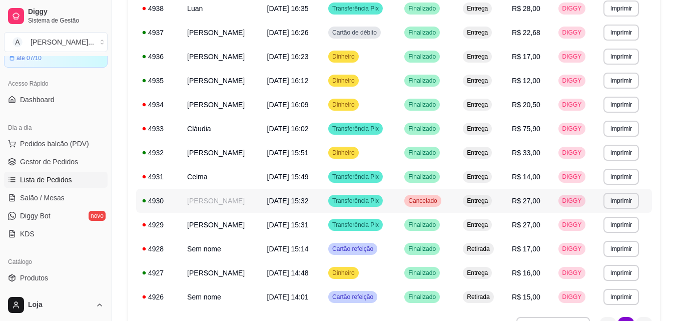
scroll to position [329, 0]
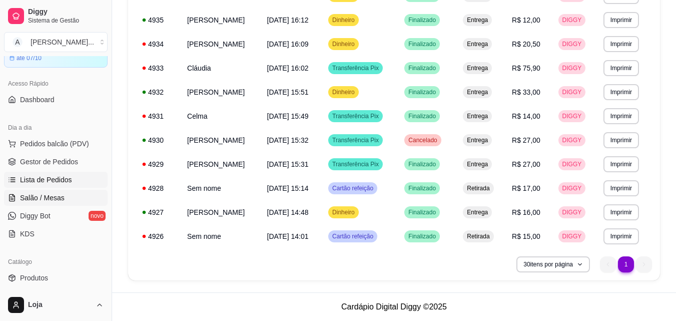
click at [36, 193] on span "Salão / Mesas" at bounding box center [42, 198] width 45 height 10
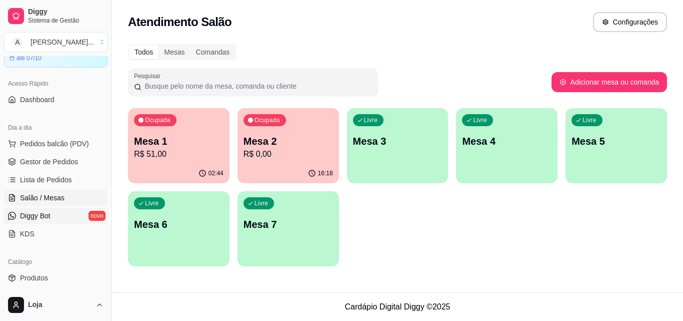
click at [31, 219] on span "Diggy Bot" at bounding box center [35, 216] width 31 height 10
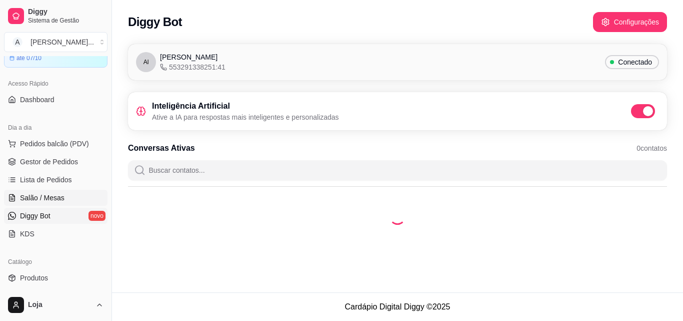
click at [26, 196] on span "Salão / Mesas" at bounding box center [42, 198] width 45 height 10
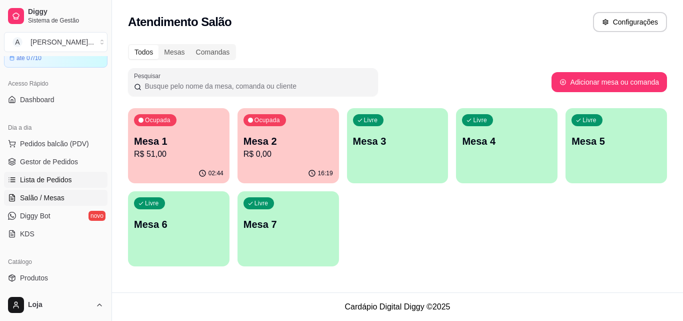
click at [73, 186] on link "Lista de Pedidos" at bounding box center [56, 180] width 104 height 16
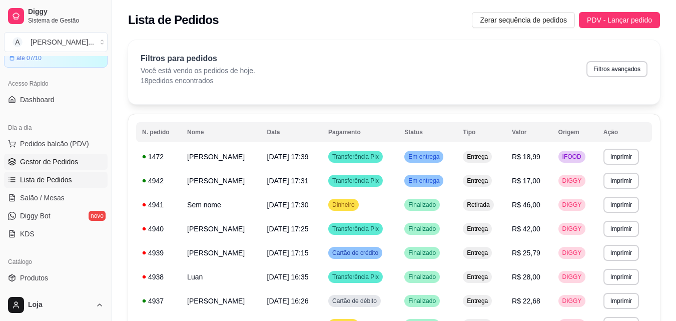
click at [72, 160] on span "Gestor de Pedidos" at bounding box center [49, 162] width 58 height 10
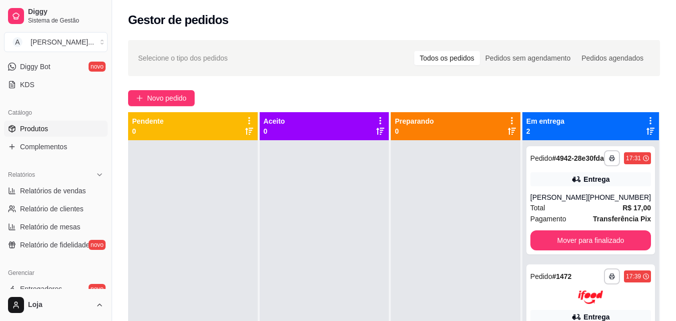
scroll to position [200, 0]
click at [39, 192] on span "Relatórios de vendas" at bounding box center [53, 190] width 66 height 10
select select "ALL"
select select "0"
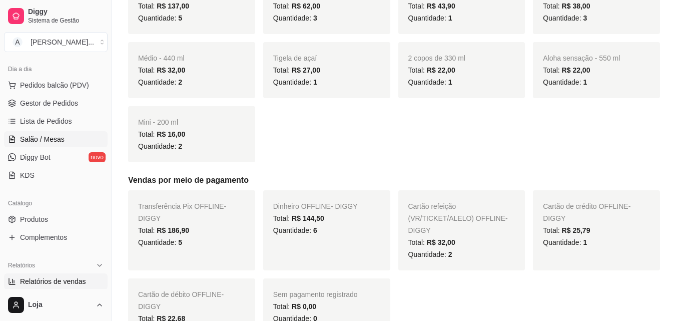
scroll to position [100, 0]
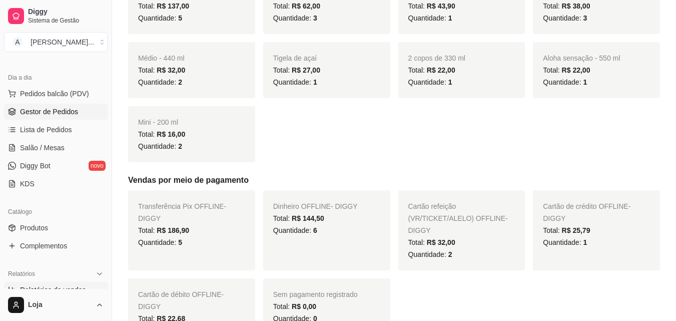
click at [30, 109] on span "Gestor de Pedidos" at bounding box center [49, 112] width 58 height 10
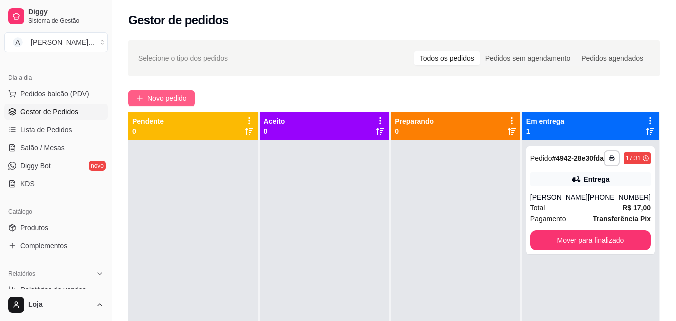
click at [185, 96] on span "Novo pedido" at bounding box center [167, 98] width 40 height 11
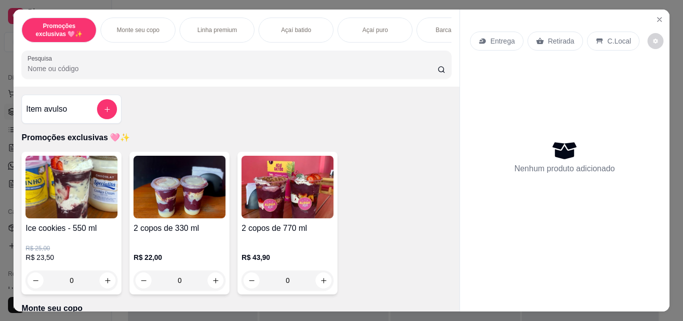
scroll to position [100, 0]
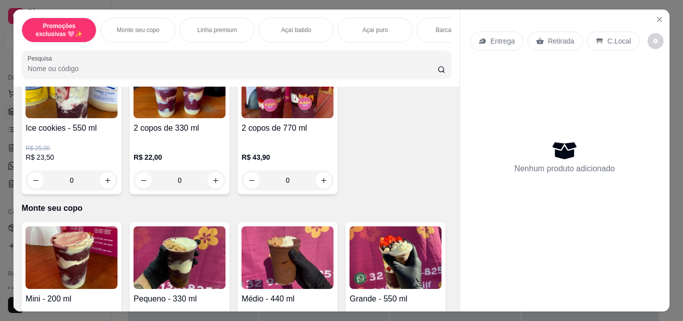
click at [211, 179] on div "0" at bounding box center [180, 180] width 92 height 20
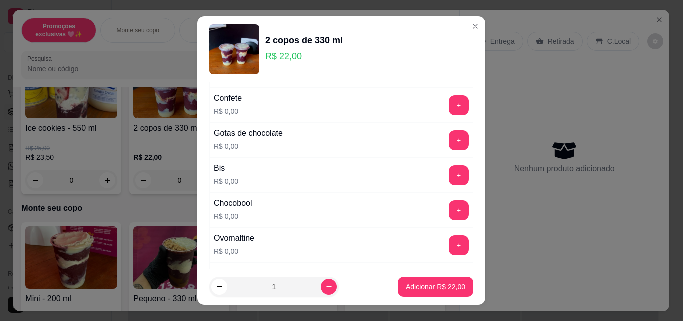
scroll to position [400, 0]
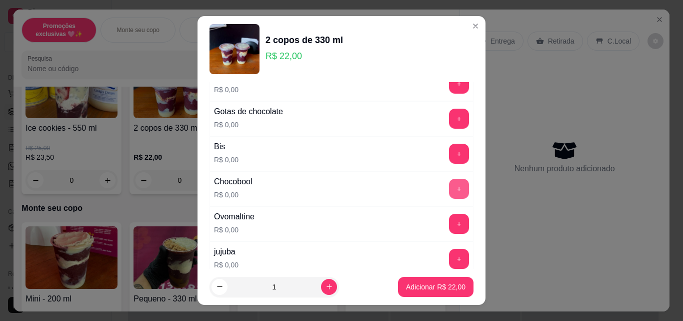
click at [449, 191] on button "+" at bounding box center [459, 189] width 20 height 20
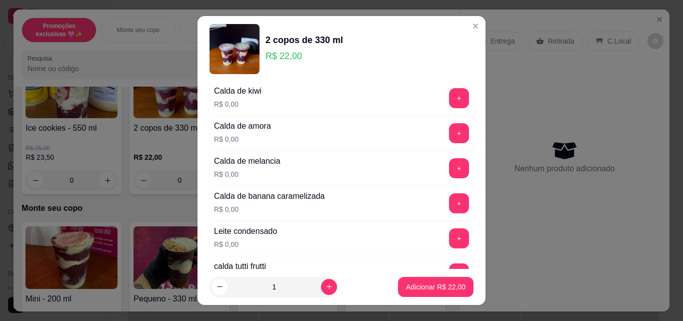
scroll to position [700, 0]
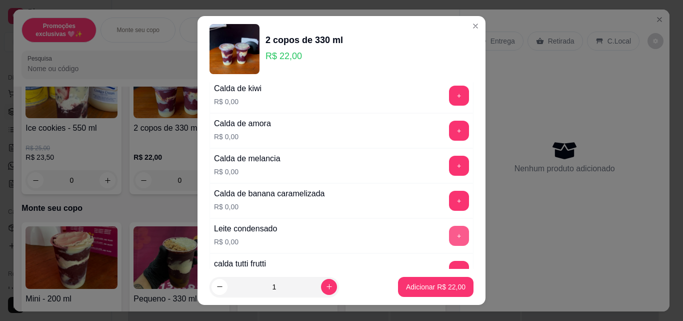
click at [449, 236] on button "+" at bounding box center [459, 236] width 20 height 20
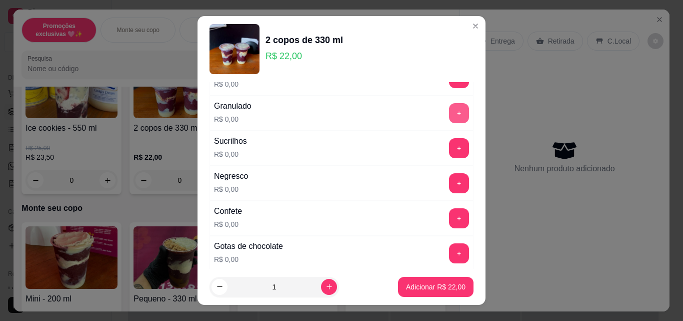
scroll to position [1250, 0]
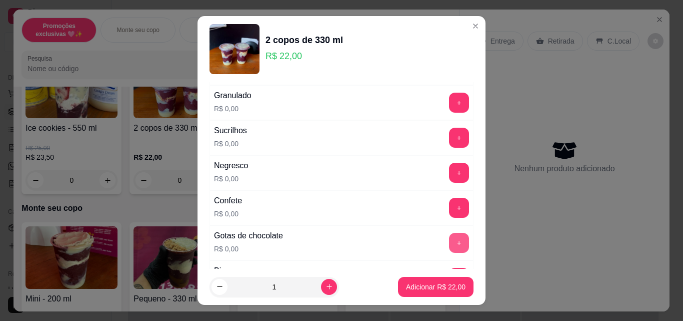
click at [449, 240] on button "+" at bounding box center [459, 243] width 20 height 20
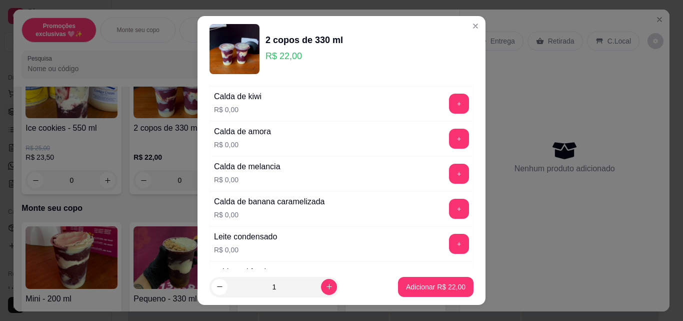
scroll to position [1701, 0]
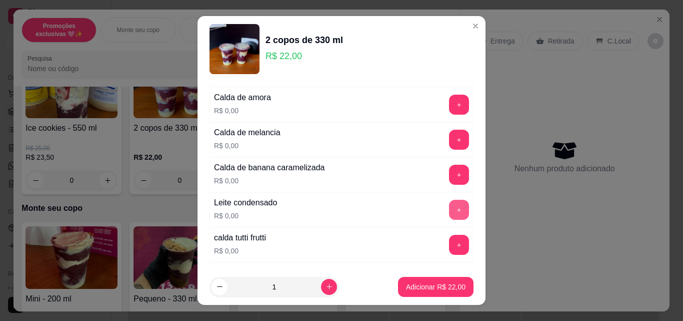
click at [449, 214] on button "+" at bounding box center [459, 210] width 20 height 20
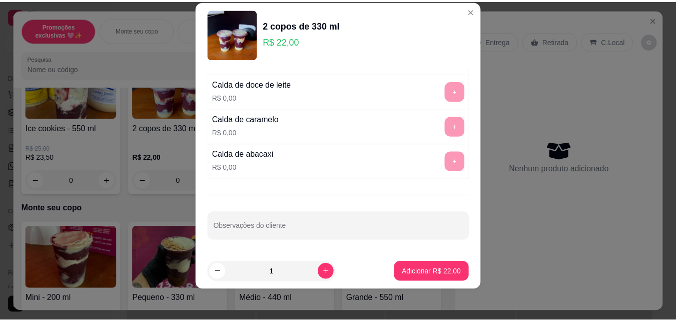
scroll to position [16, 0]
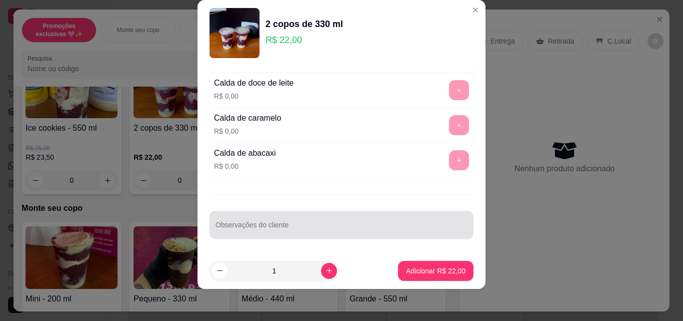
click at [278, 232] on input "Observações do cliente" at bounding box center [342, 229] width 252 height 10
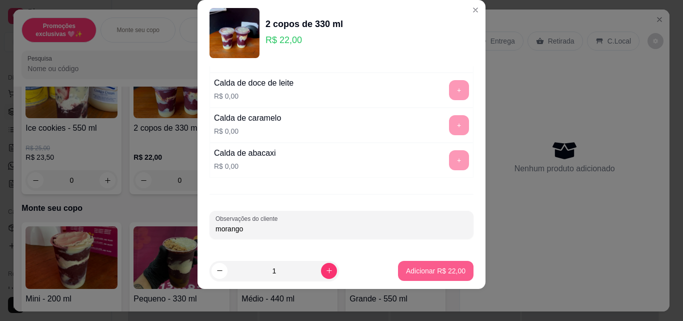
type input "morango"
click at [412, 270] on p "Adicionar R$ 22,00" at bounding box center [436, 271] width 58 height 10
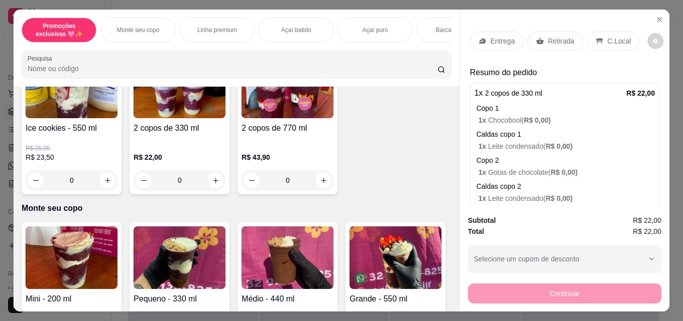
click at [557, 43] on div "Retirada" at bounding box center [556, 41] width 56 height 19
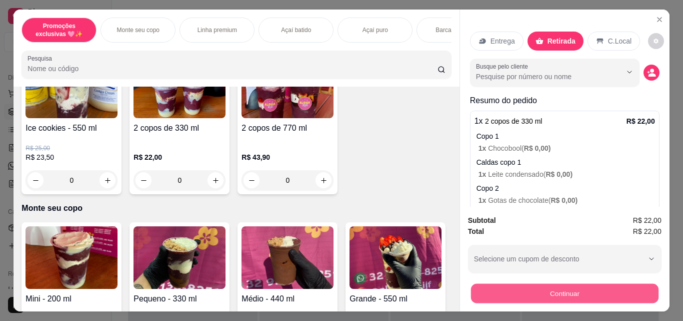
click at [556, 284] on button "Continuar" at bounding box center [565, 293] width 188 height 20
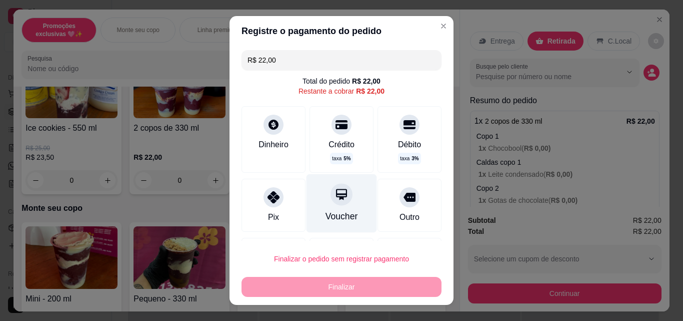
click at [324, 209] on div "Voucher" at bounding box center [342, 203] width 71 height 59
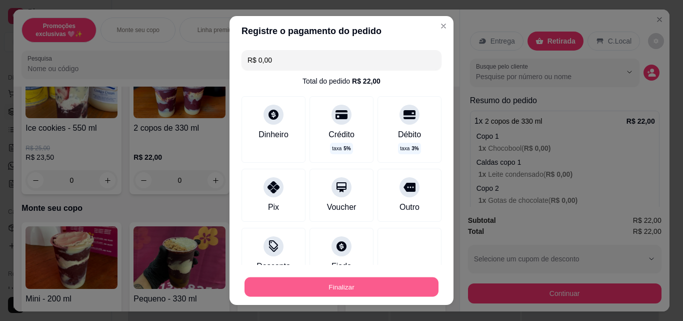
click at [327, 284] on button "Finalizar" at bounding box center [342, 287] width 194 height 20
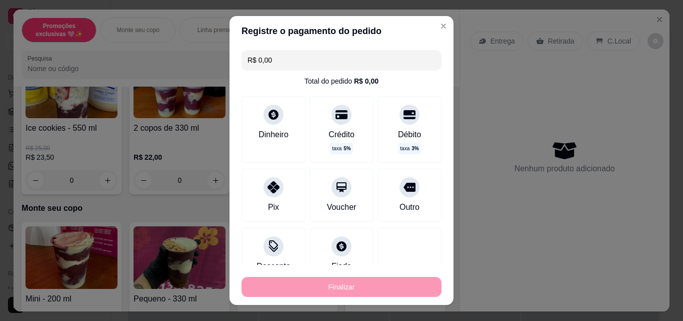
type input "-R$ 22,00"
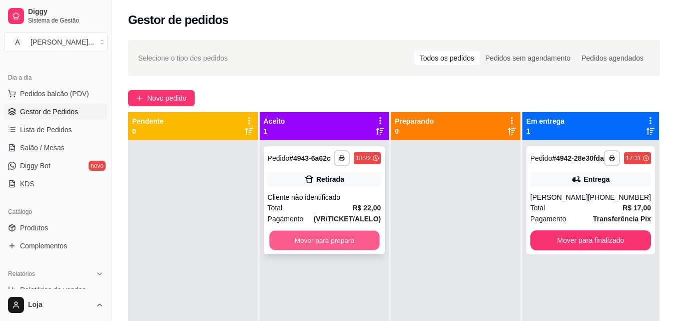
click at [332, 239] on button "Mover para preparo" at bounding box center [324, 241] width 110 height 20
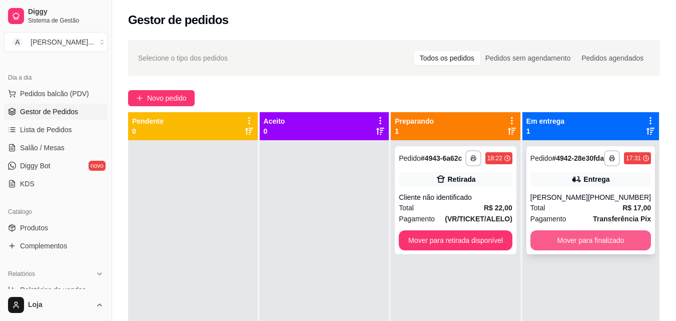
click at [560, 246] on button "Mover para finalizado" at bounding box center [590, 240] width 121 height 20
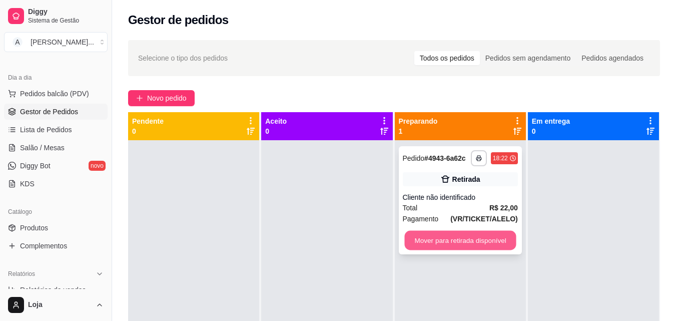
click at [452, 244] on button "Mover para retirada disponível" at bounding box center [460, 241] width 112 height 20
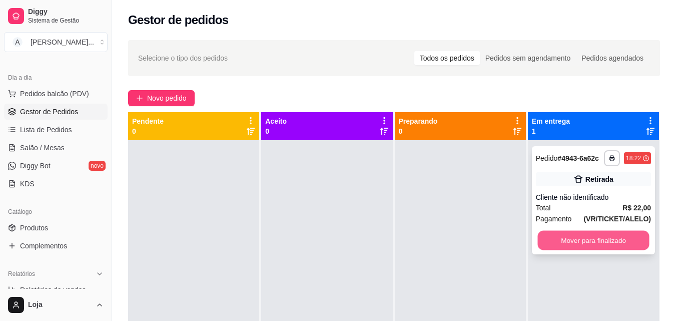
click at [566, 238] on button "Mover para finalizado" at bounding box center [593, 241] width 112 height 20
